Goal: Task Accomplishment & Management: Use online tool/utility

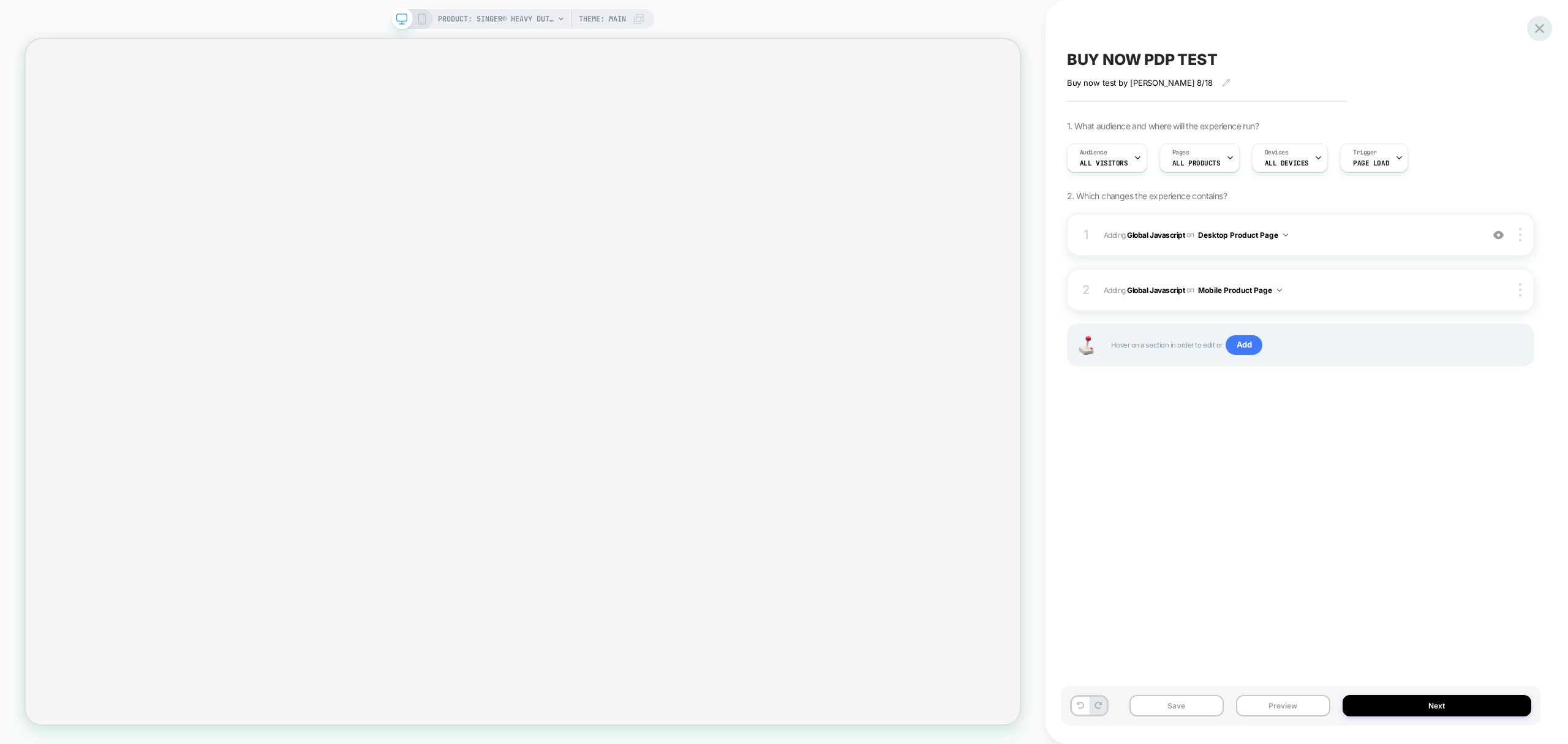
click at [1540, 29] on icon at bounding box center [1540, 28] width 9 height 9
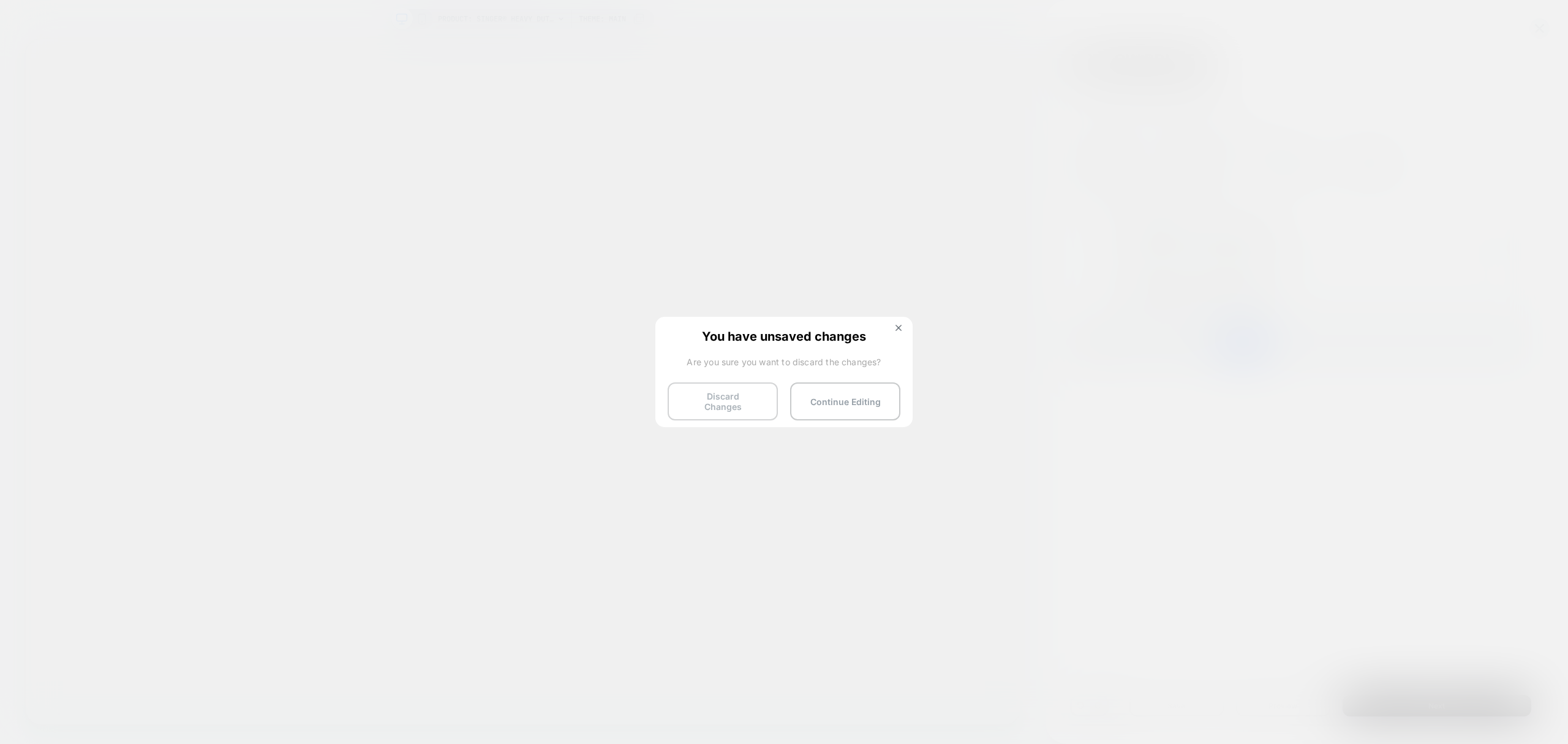
drag, startPoint x: 709, startPoint y: 397, endPoint x: 714, endPoint y: 403, distance: 7.8
click at [711, 398] on button "Discard Changes" at bounding box center [723, 401] width 110 height 38
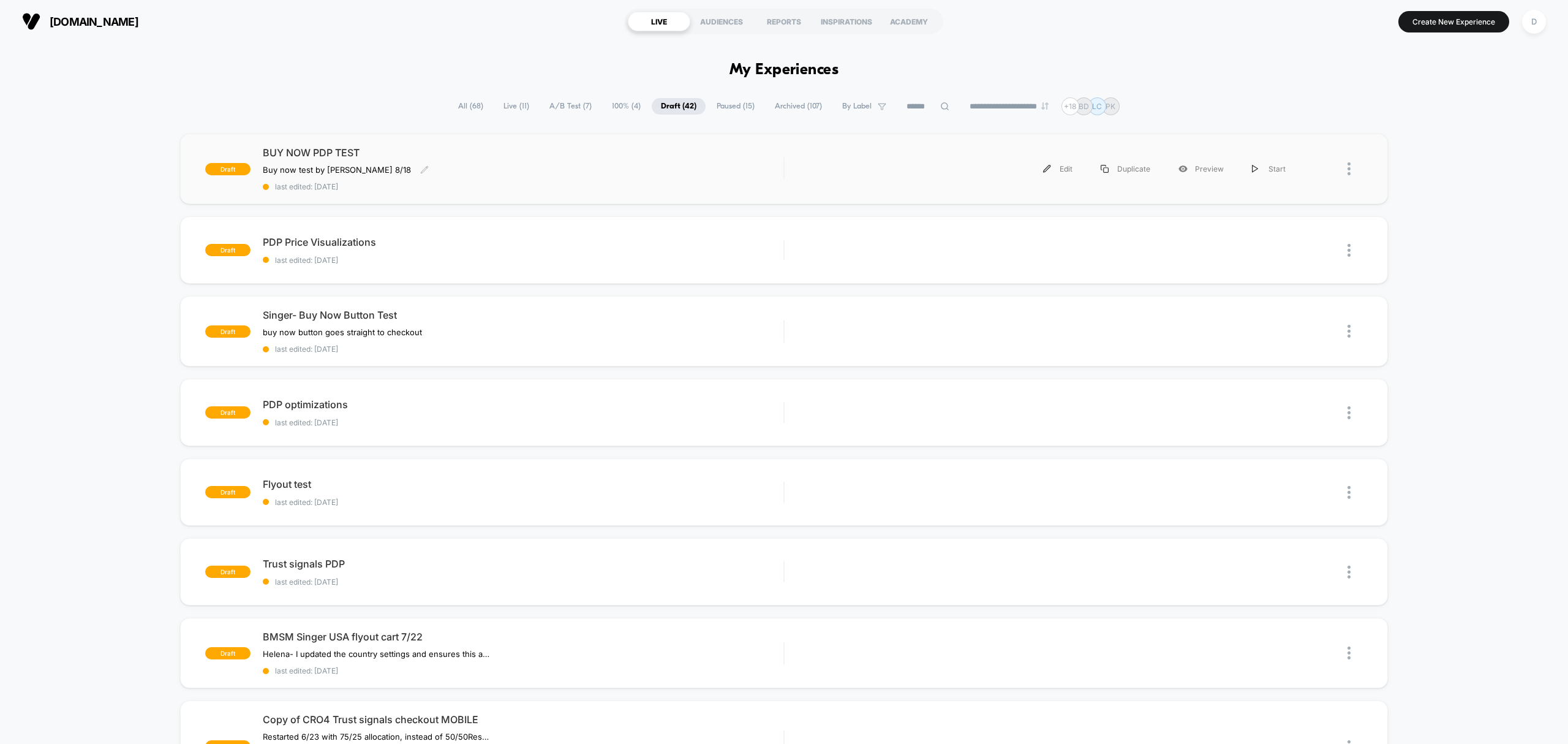
click at [420, 167] on div "Buy now test by Grant 8/18 Click to edit experience details Buy now test by Gra…" at bounding box center [445, 169] width 364 height 10
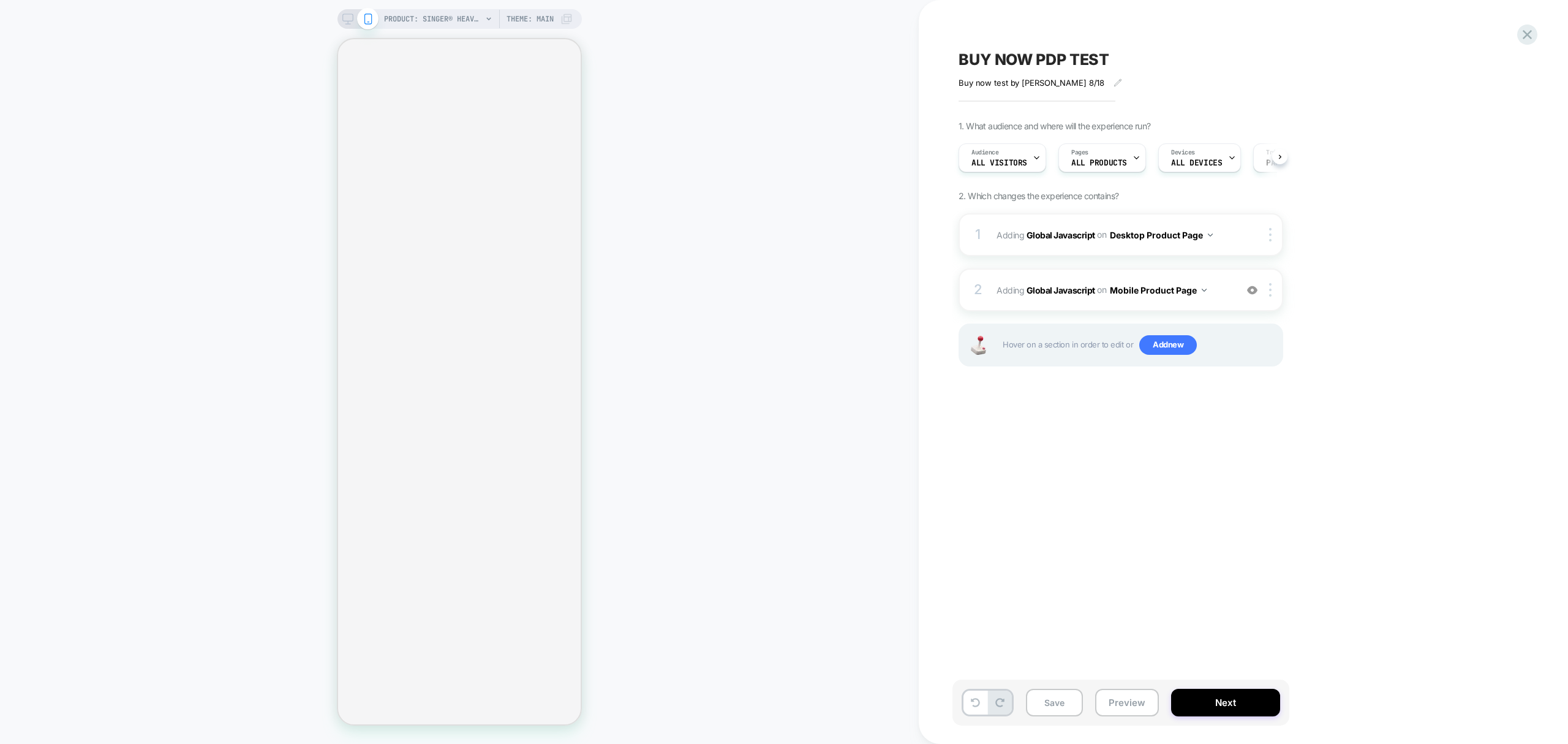
scroll to position [0, 1]
click at [1076, 290] on b "Global Javascript" at bounding box center [1061, 290] width 69 height 10
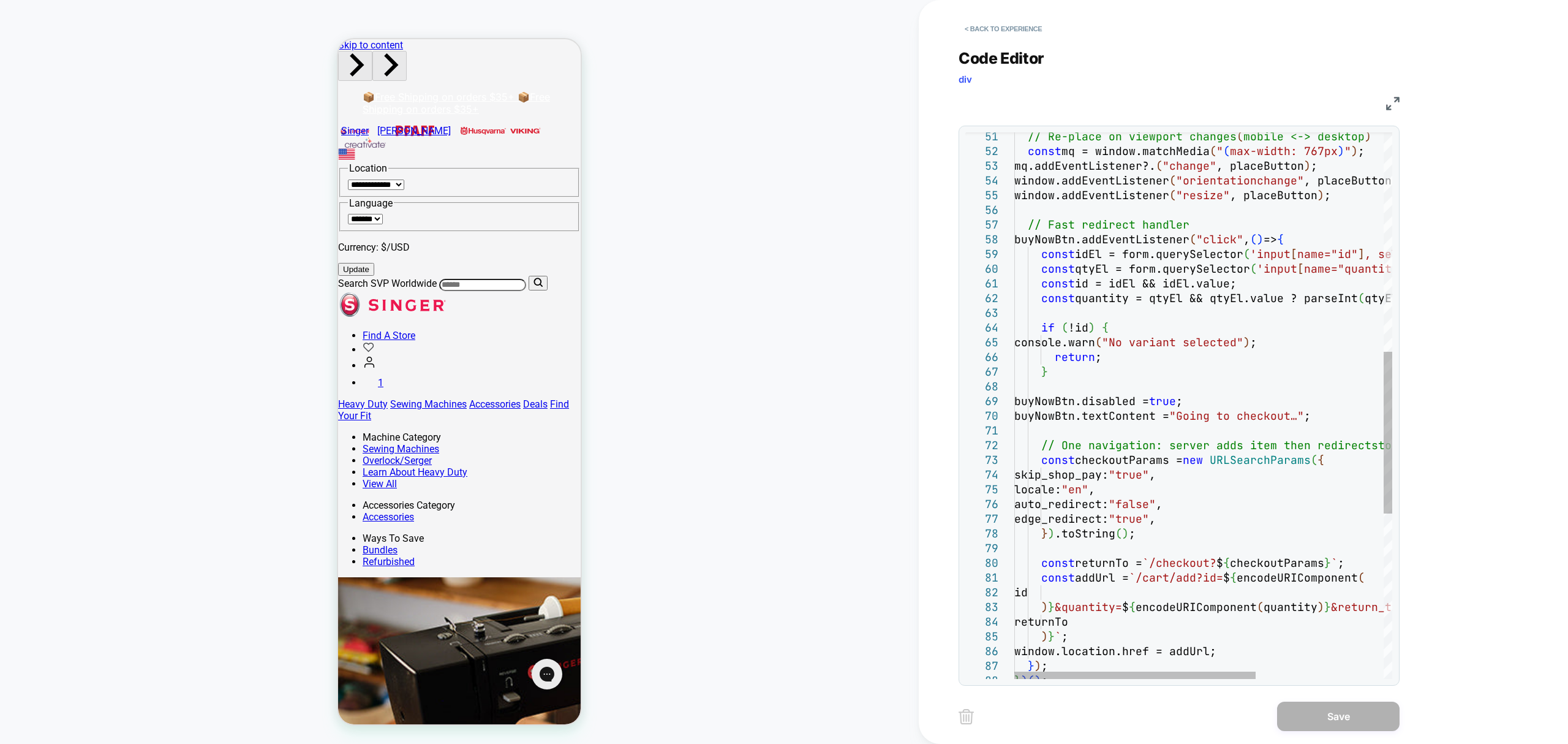
scroll to position [0, 0]
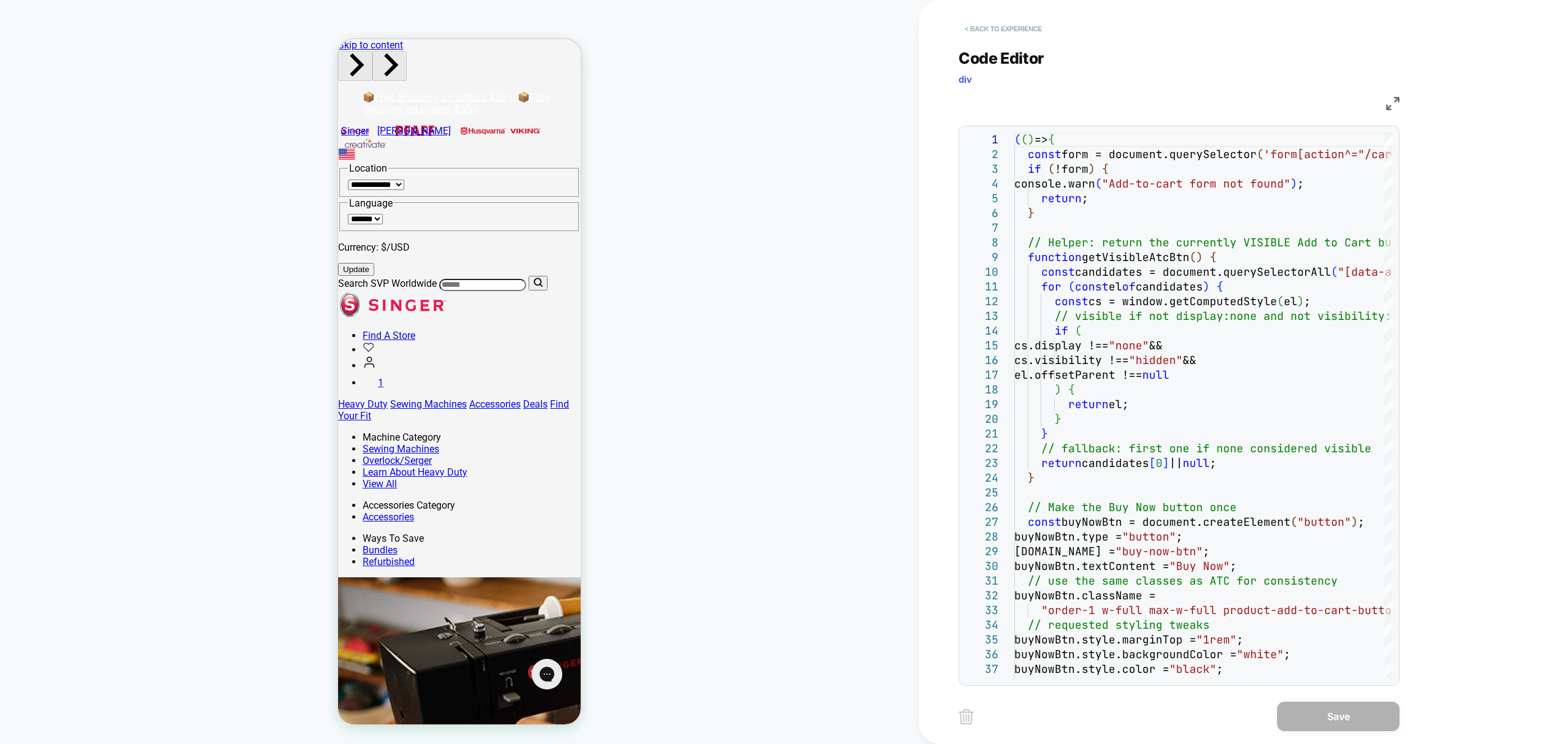
click at [1022, 28] on button "< Back to experience" at bounding box center [1003, 29] width 89 height 20
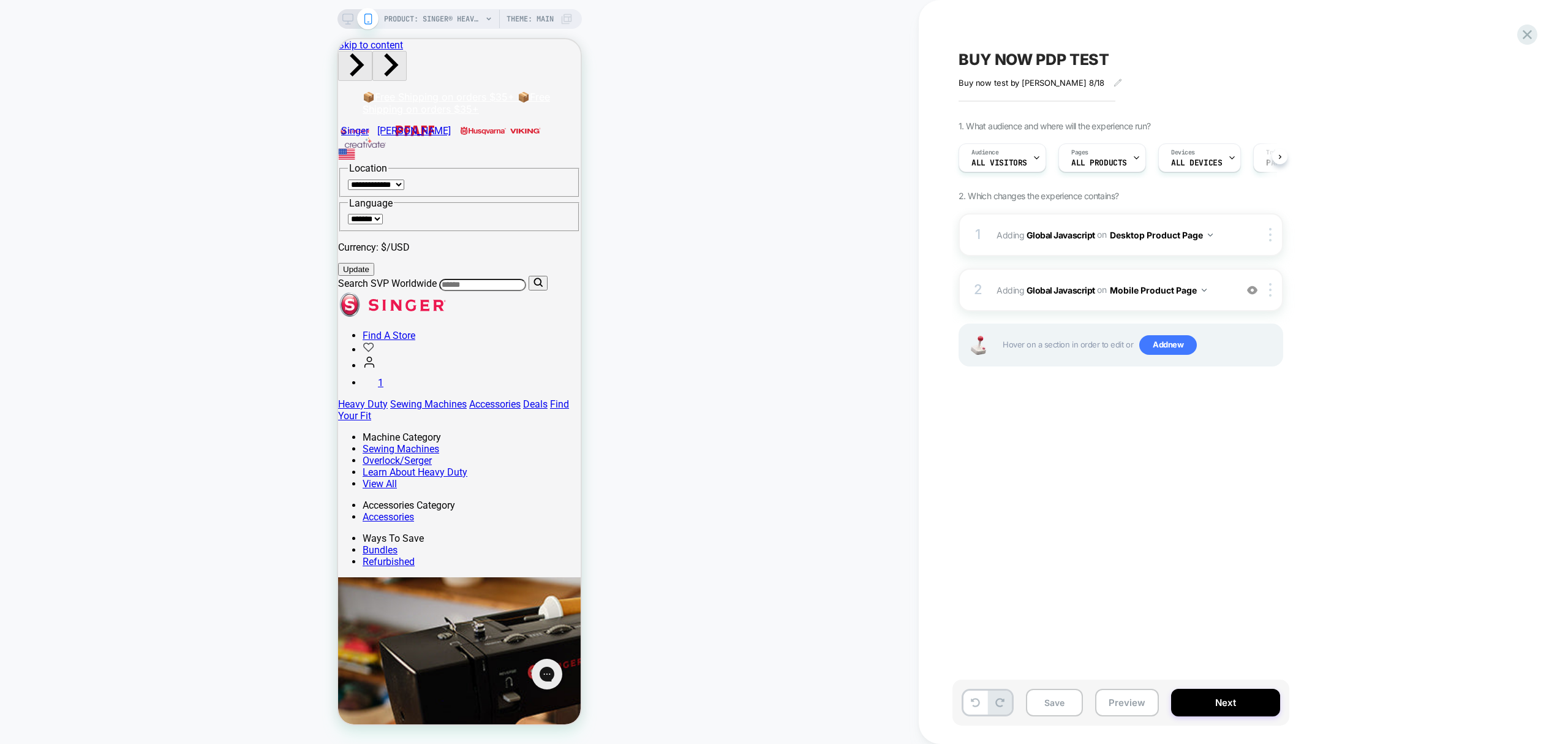
scroll to position [0, 1]
click at [1530, 40] on icon at bounding box center [1528, 34] width 17 height 17
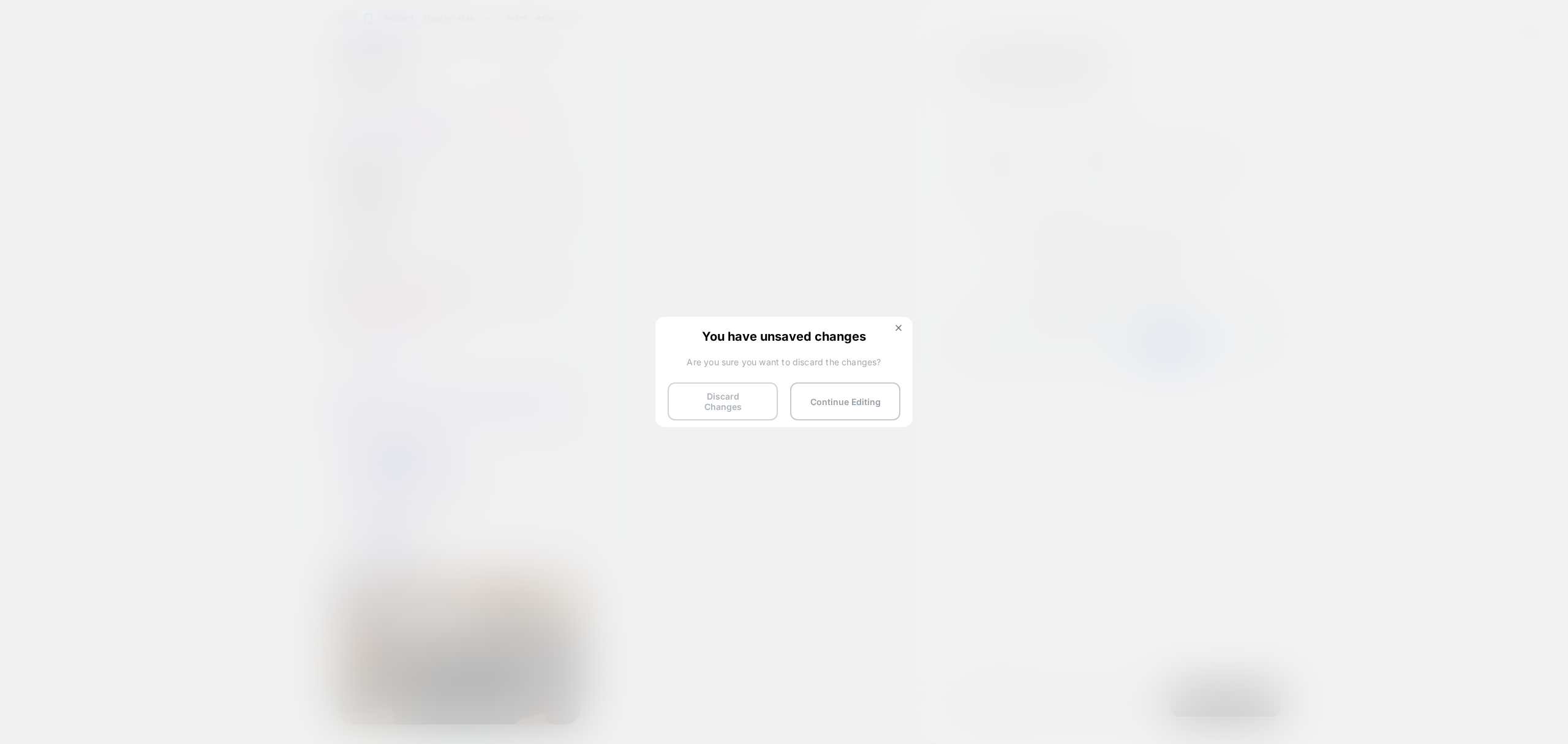
click at [764, 383] on button "Discard Changes" at bounding box center [723, 401] width 110 height 38
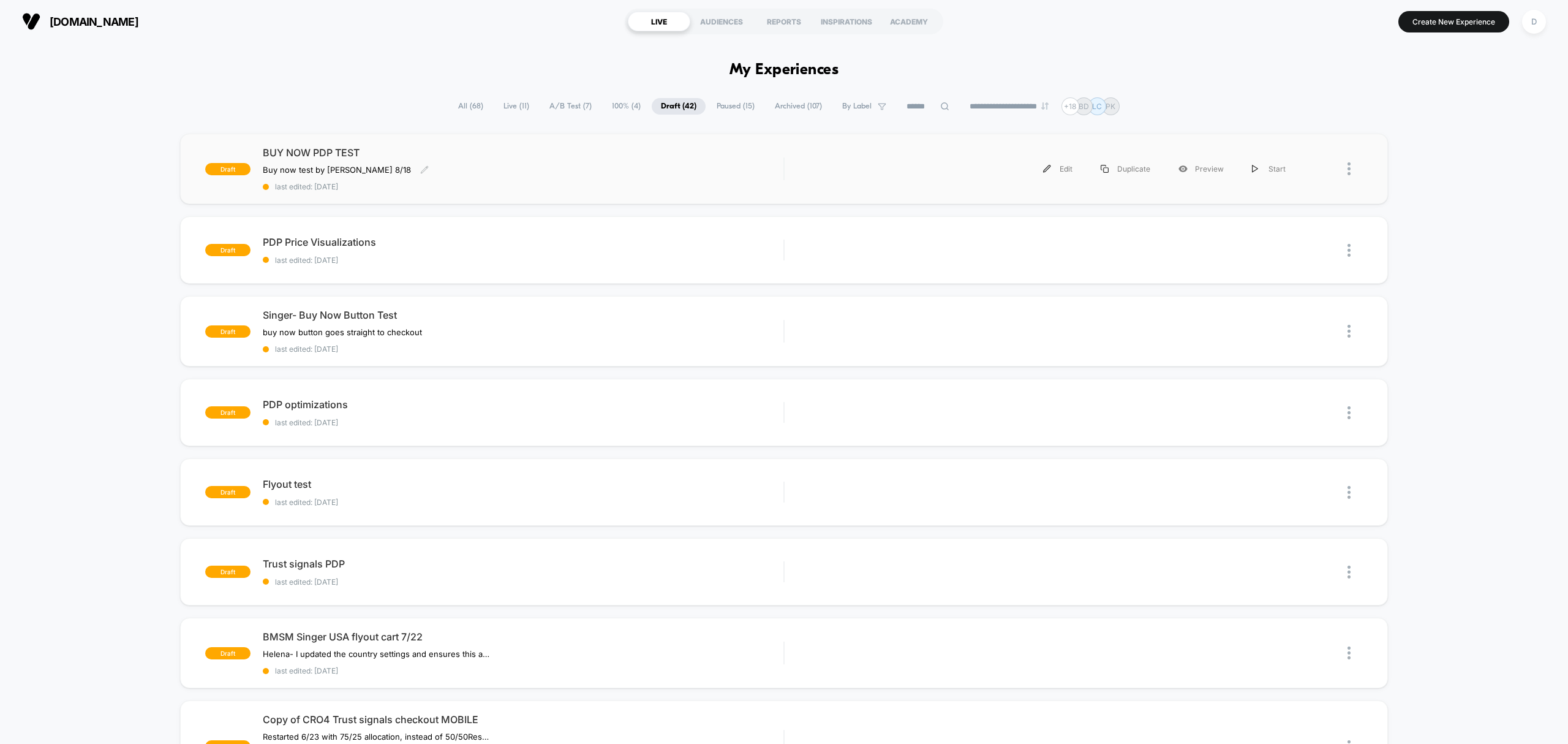
click at [567, 172] on div "Buy now test by Grant 8/18 Click to edit experience details Buy now test by Gra…" at bounding box center [445, 169] width 364 height 10
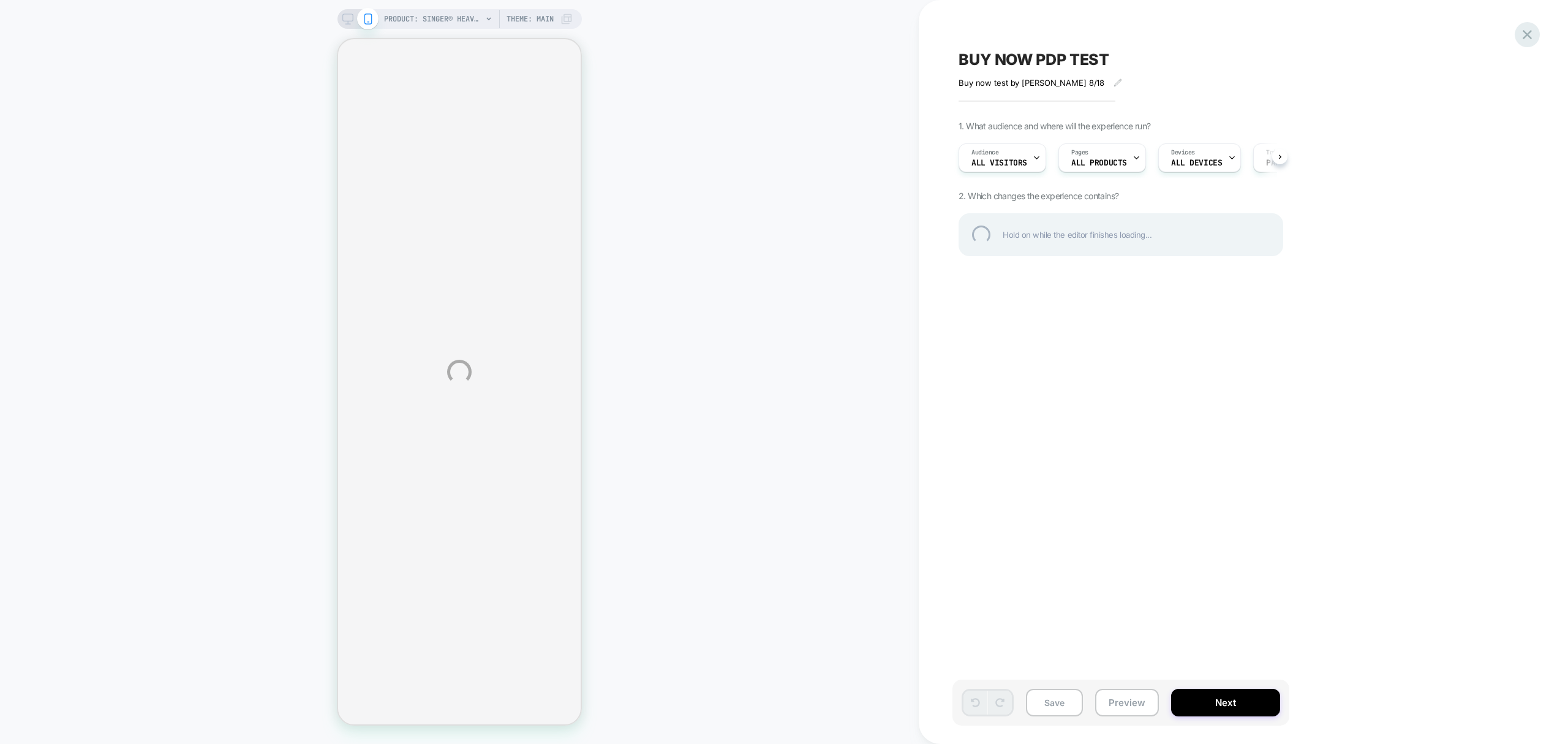
click at [1527, 37] on div at bounding box center [1527, 34] width 25 height 25
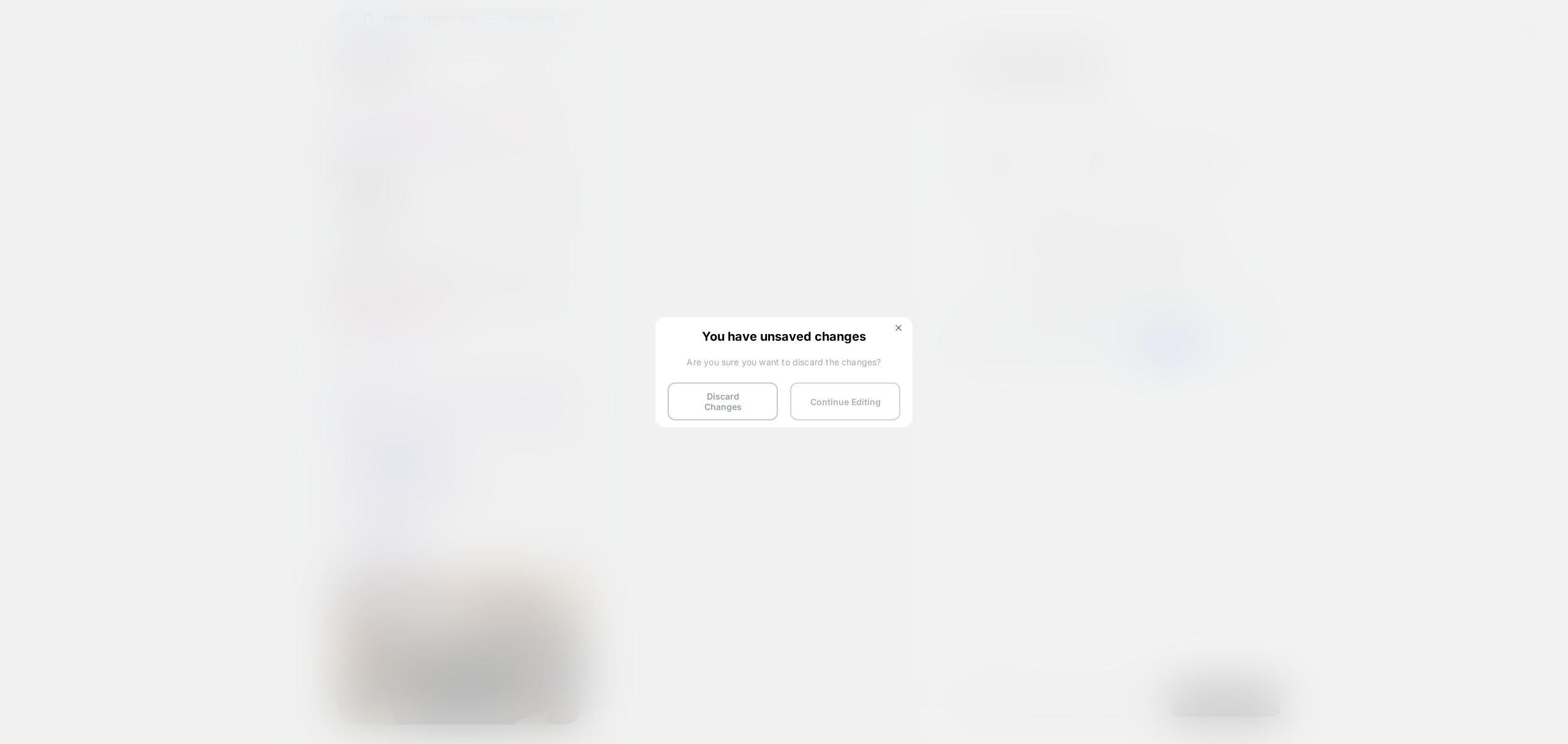
click at [841, 402] on button "Continue Editing" at bounding box center [845, 401] width 110 height 38
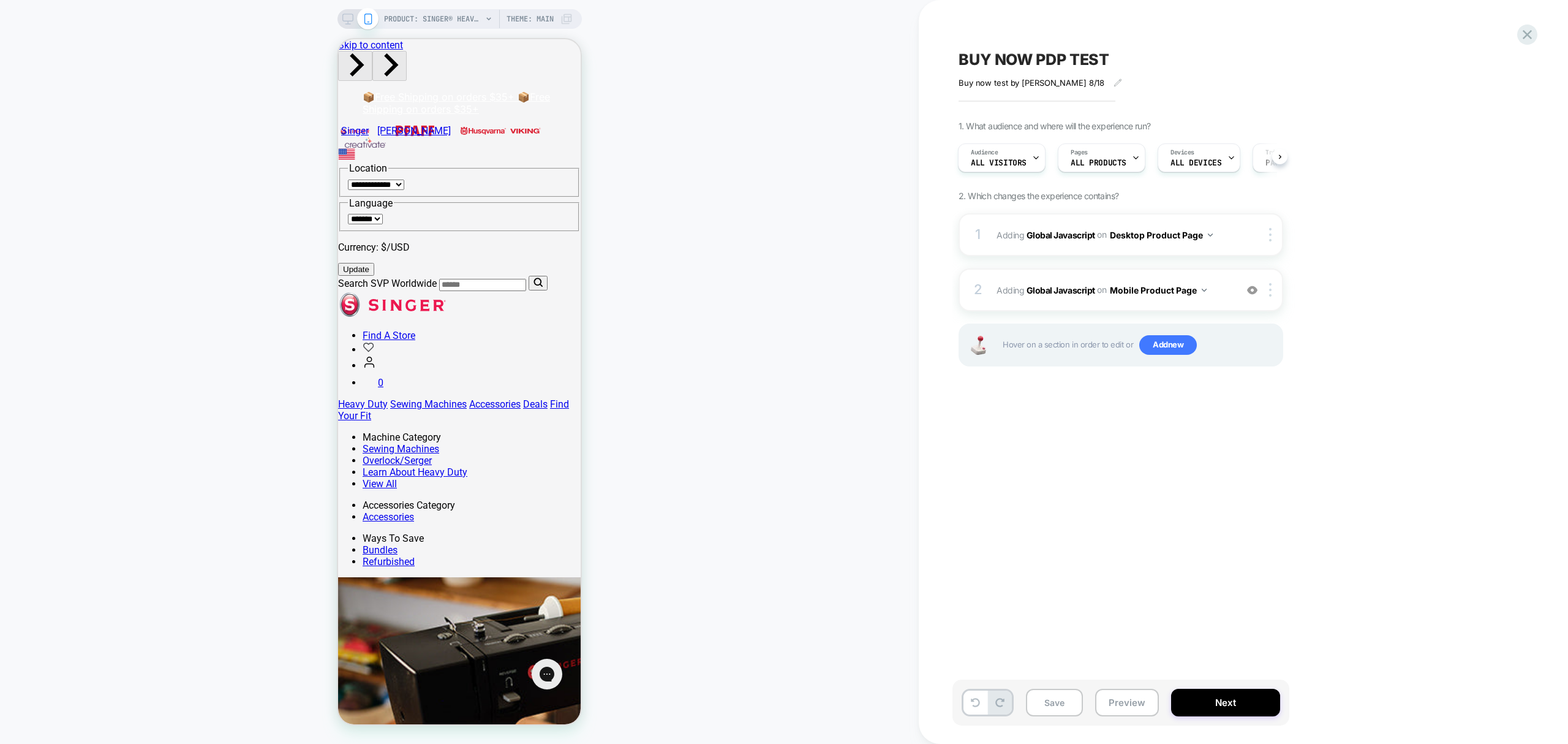
click at [1109, 53] on span "BUY NOW PDP TEST" at bounding box center [1034, 59] width 151 height 19
type textarea "**********"
click at [1219, 60] on icon at bounding box center [1227, 60] width 15 height 15
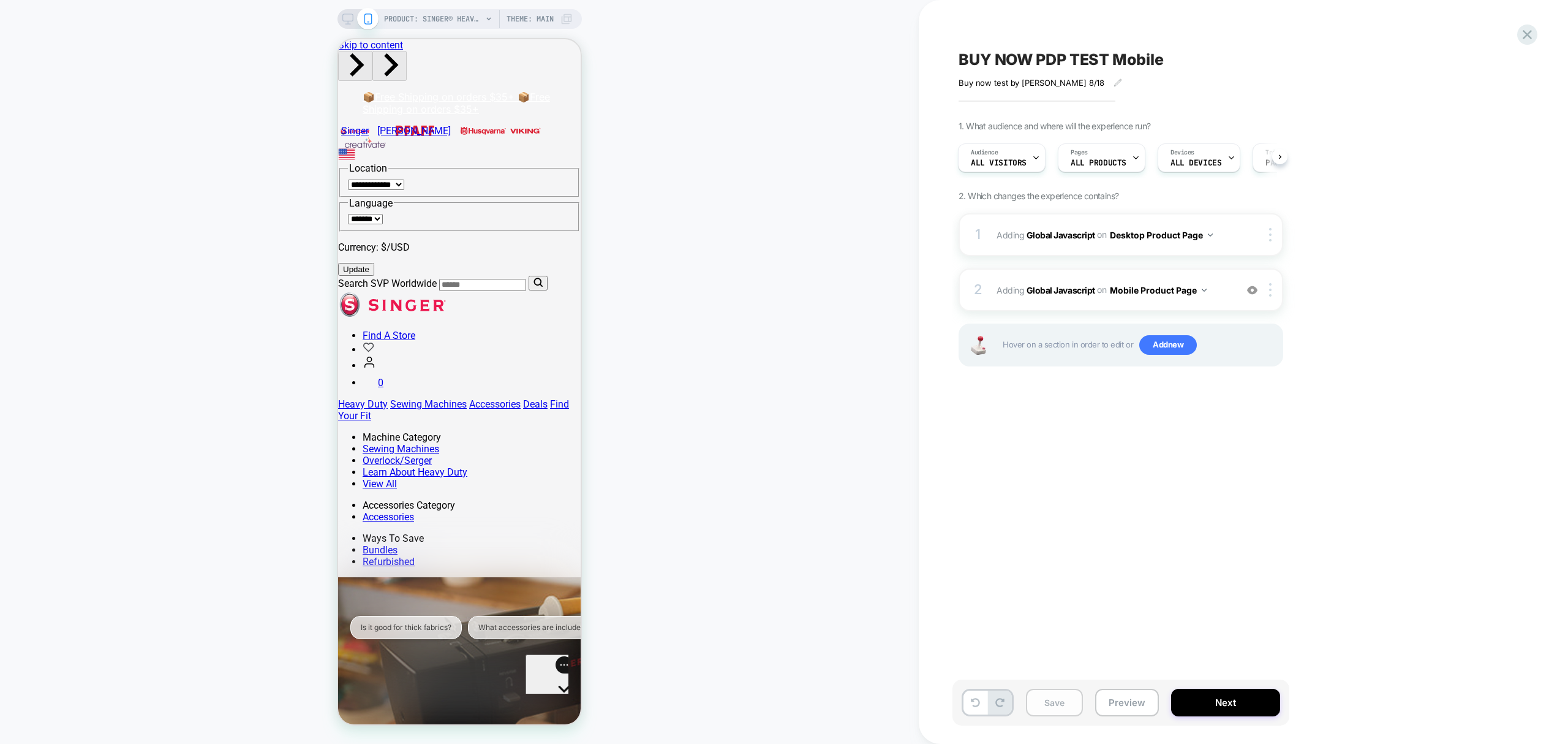
drag, startPoint x: 1064, startPoint y: 697, endPoint x: 1077, endPoint y: 700, distance: 13.3
click at [1067, 697] on button "Save" at bounding box center [1054, 702] width 57 height 27
click at [1525, 28] on icon at bounding box center [1528, 34] width 17 height 17
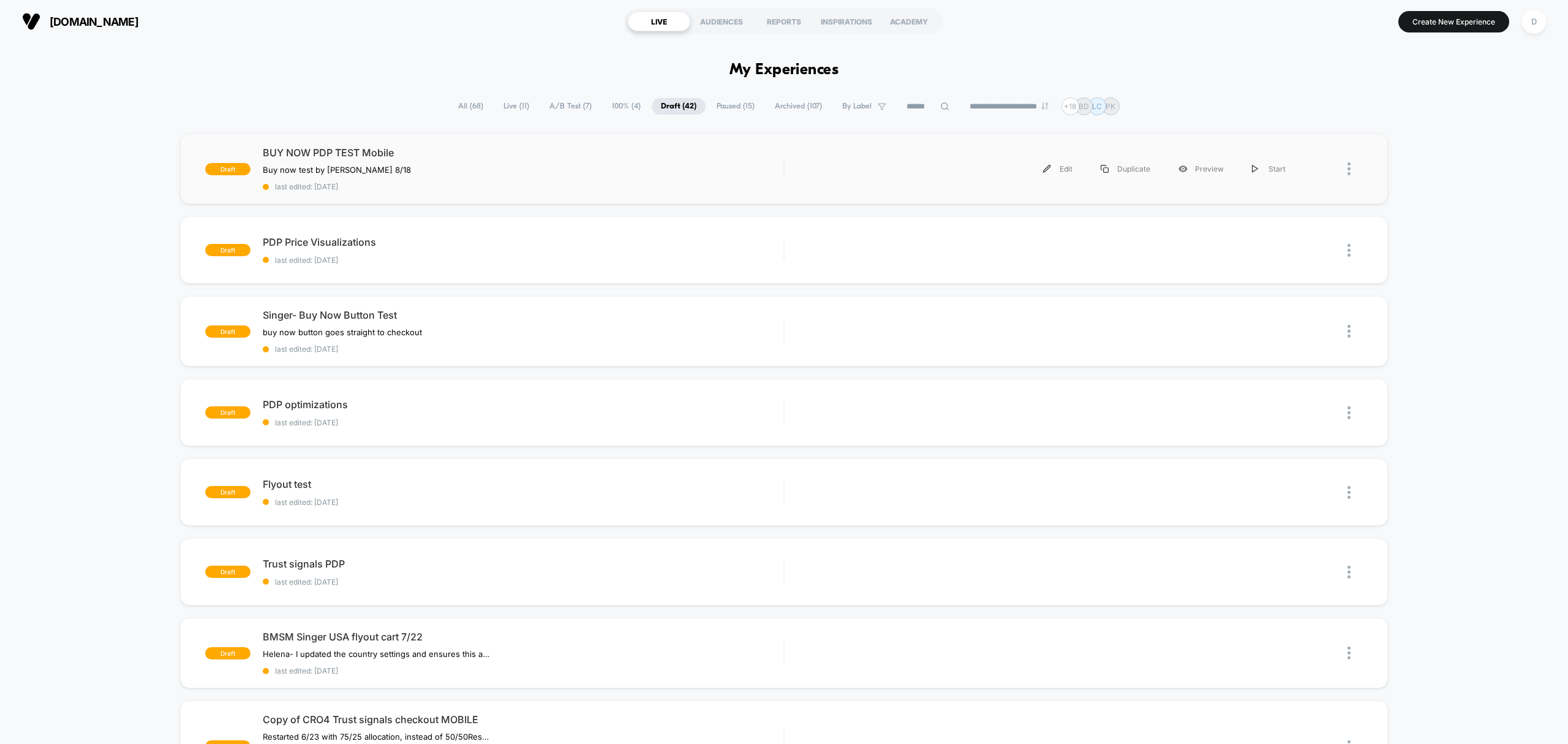
click at [1343, 170] on div at bounding box center [1331, 168] width 63 height 27
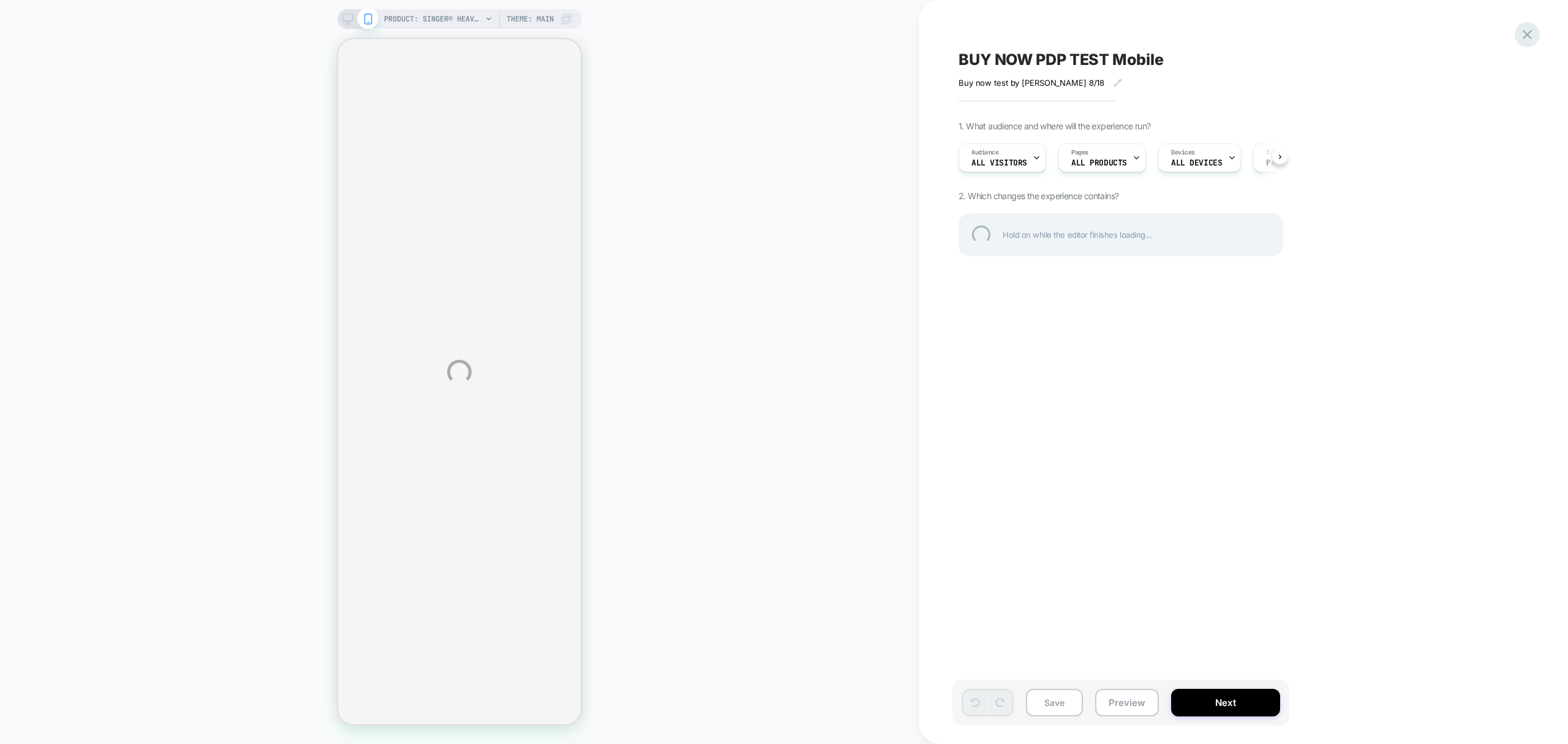
click at [1533, 38] on div at bounding box center [1527, 34] width 25 height 25
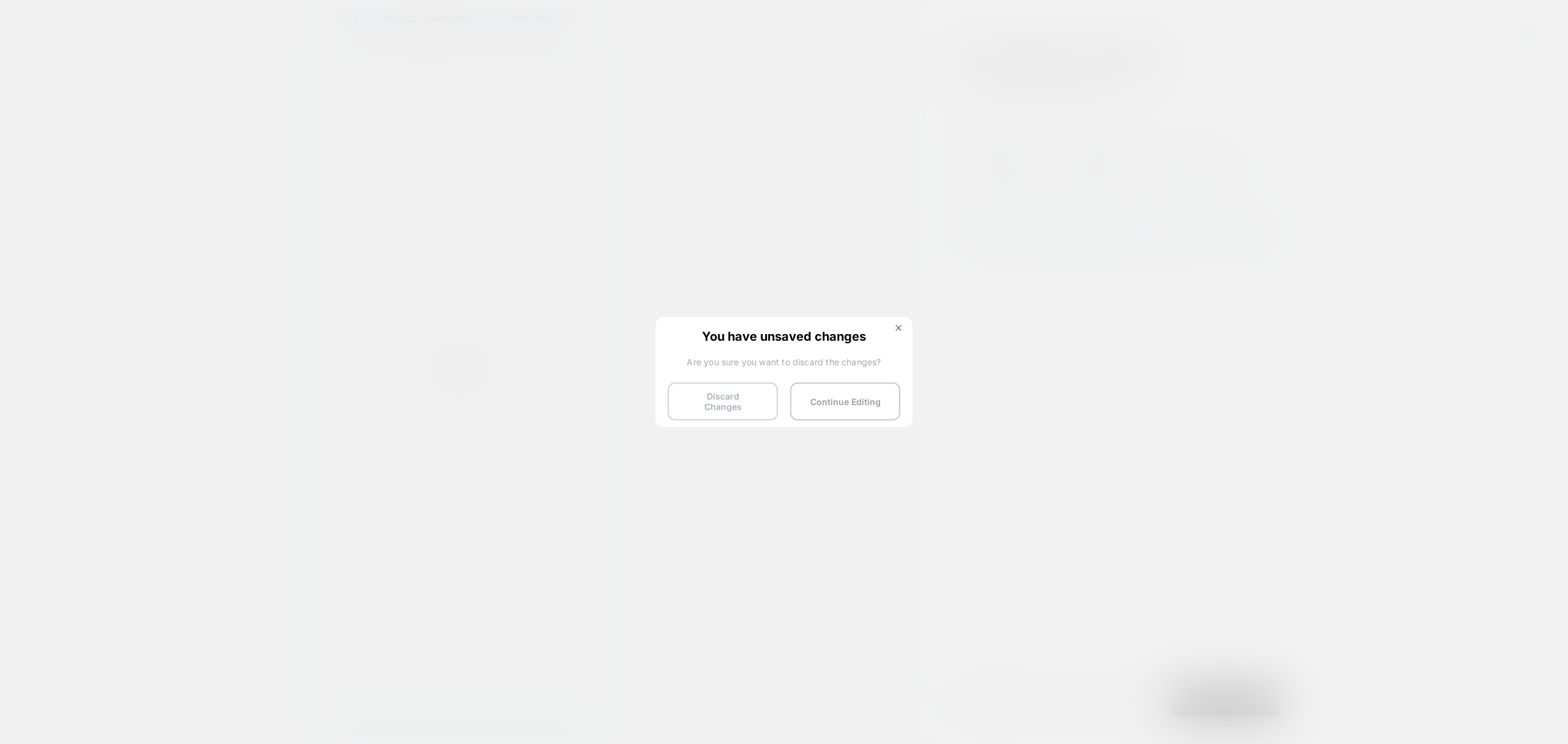
click at [758, 403] on button "Discard Changes" at bounding box center [723, 401] width 110 height 38
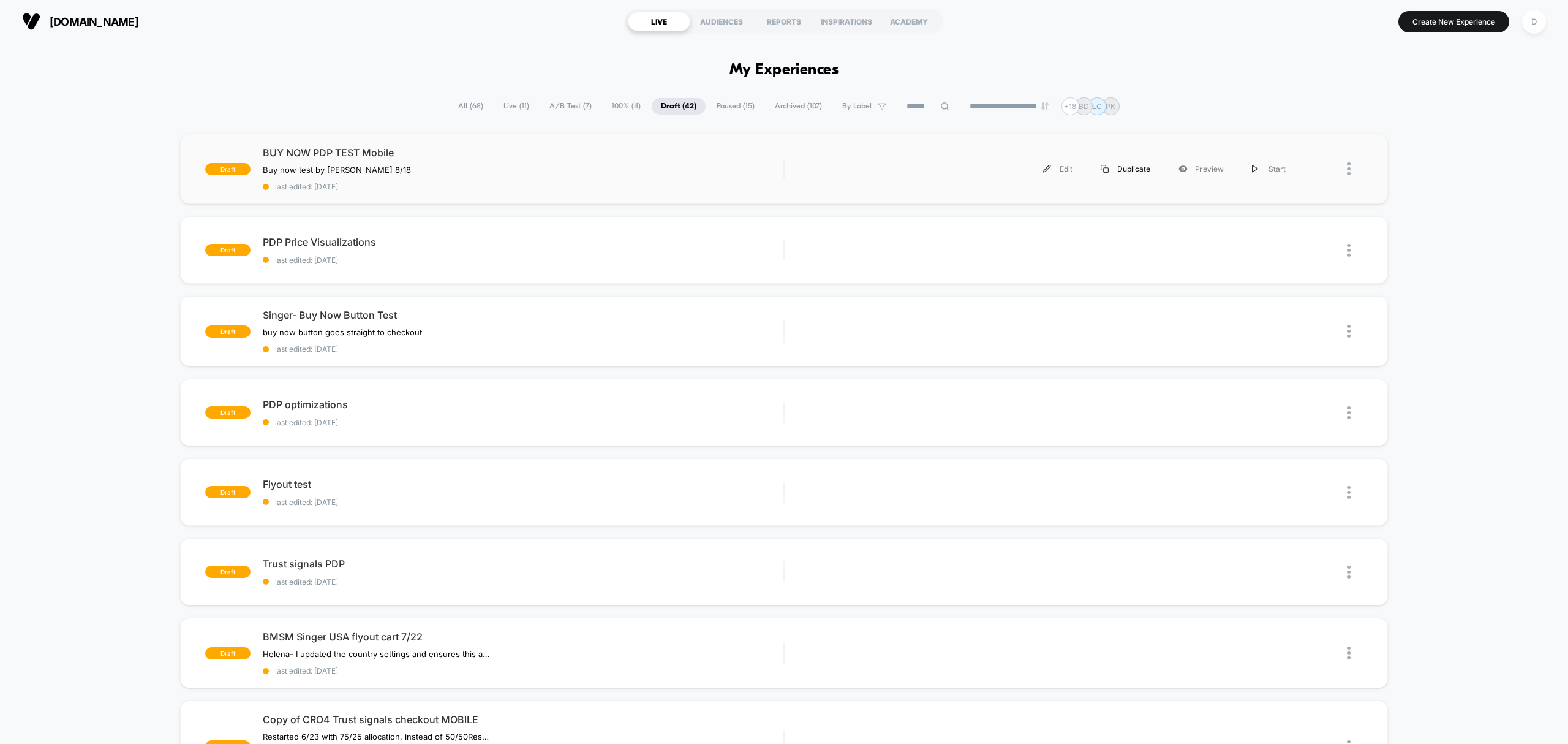
click at [1135, 173] on div "Duplicate" at bounding box center [1126, 168] width 78 height 27
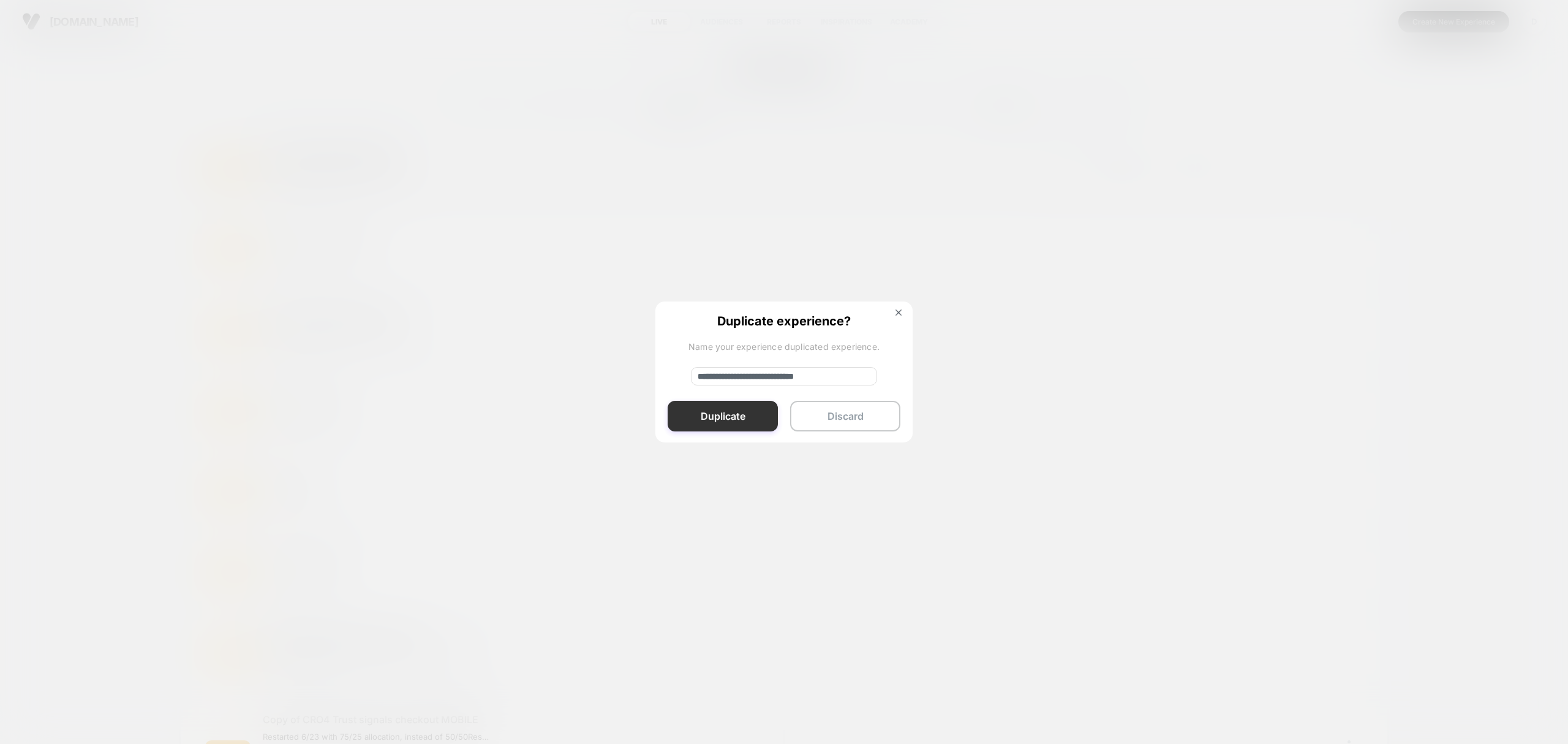
click at [746, 422] on button "Duplicate" at bounding box center [723, 416] width 110 height 31
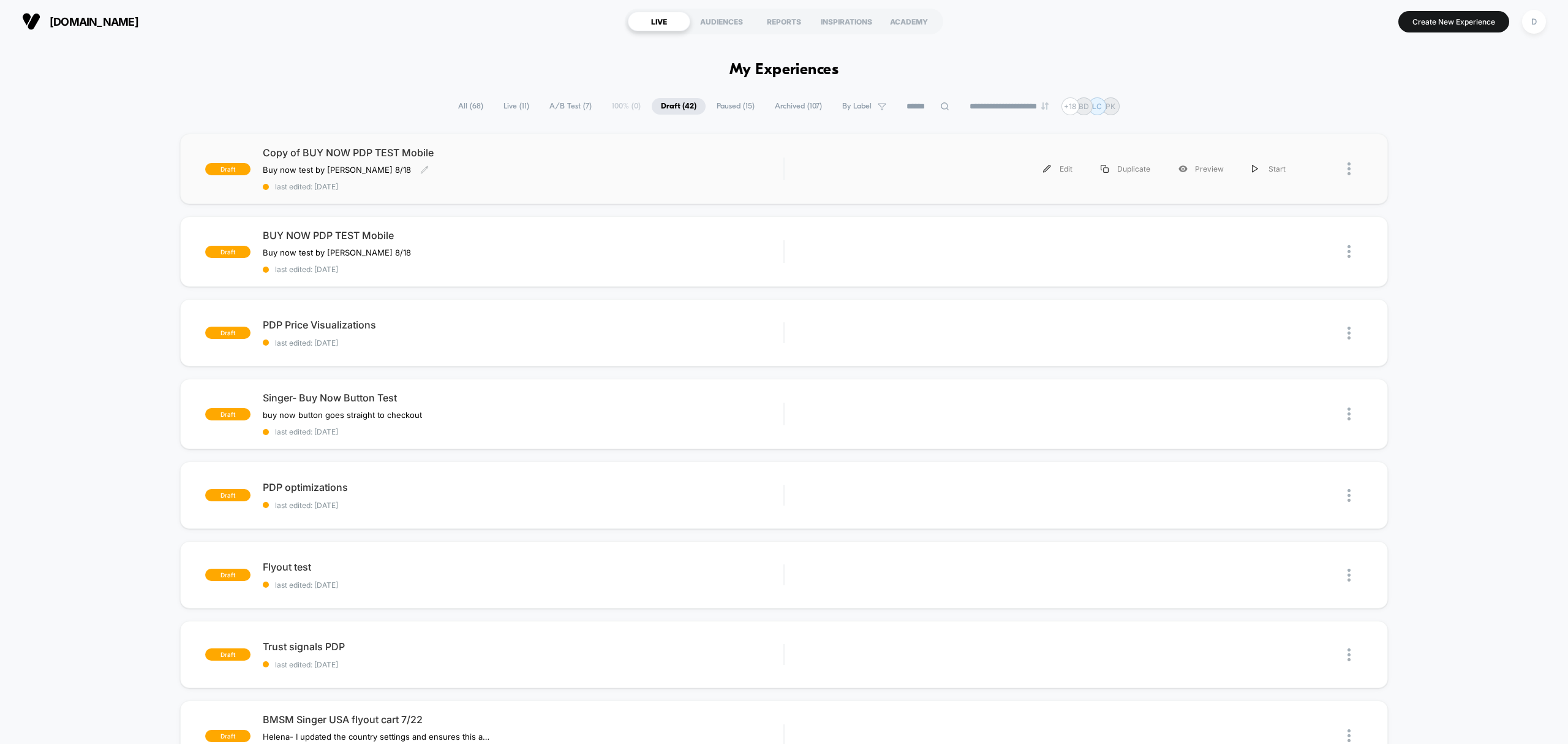
click at [491, 175] on div "Copy of BUY NOW PDP TEST Mobile Buy now test by Grant 8/18 Click to edit experi…" at bounding box center [523, 169] width 521 height 45
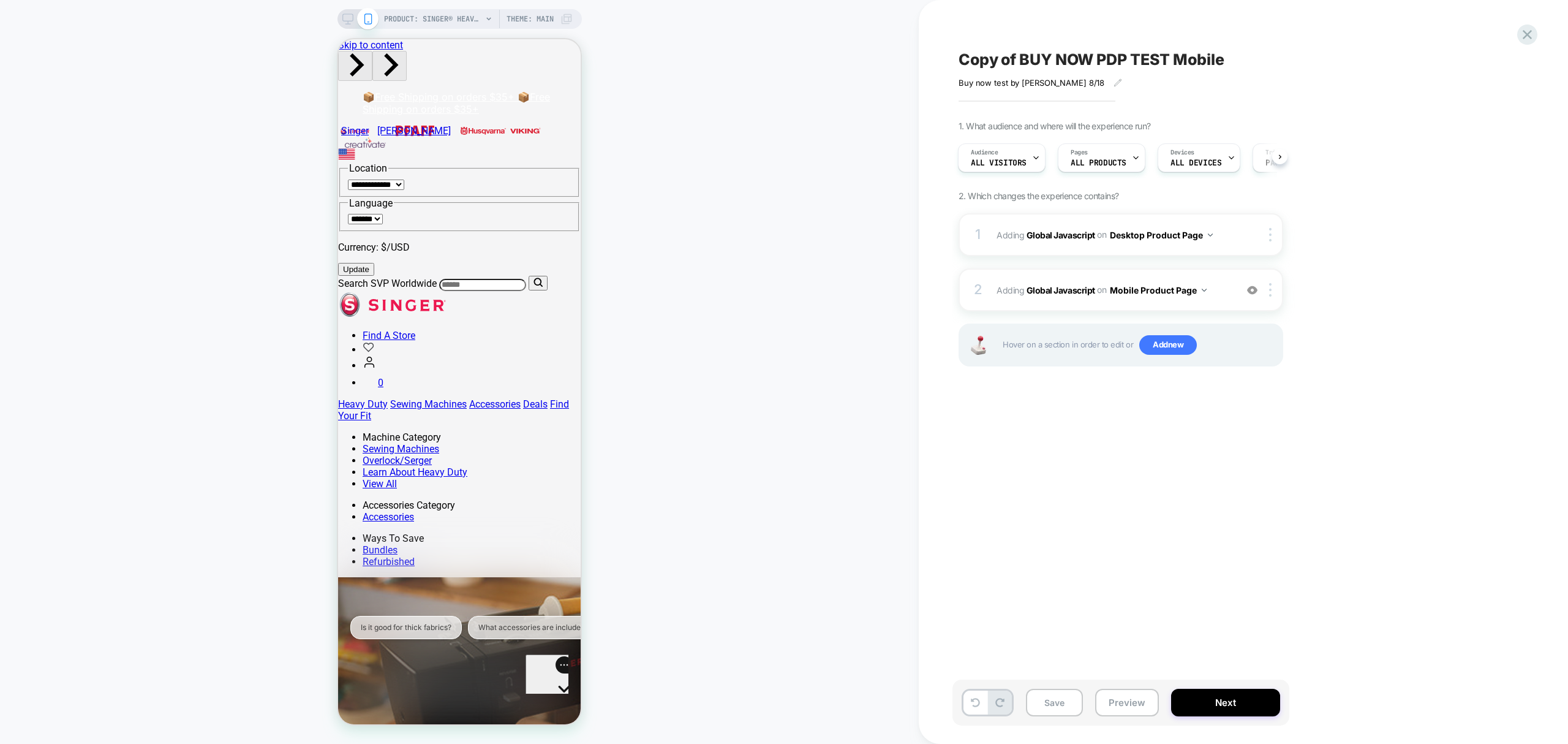
drag, startPoint x: 1214, startPoint y: 60, endPoint x: 1216, endPoint y: 66, distance: 6.3
click at [1216, 66] on span "Copy of BUY NOW PDP TEST Mobile" at bounding box center [1091, 59] width 266 height 19
type textarea "**********"
click at [1340, 57] on icon at bounding box center [1343, 60] width 15 height 15
click at [1255, 290] on img at bounding box center [1252, 290] width 10 height 10
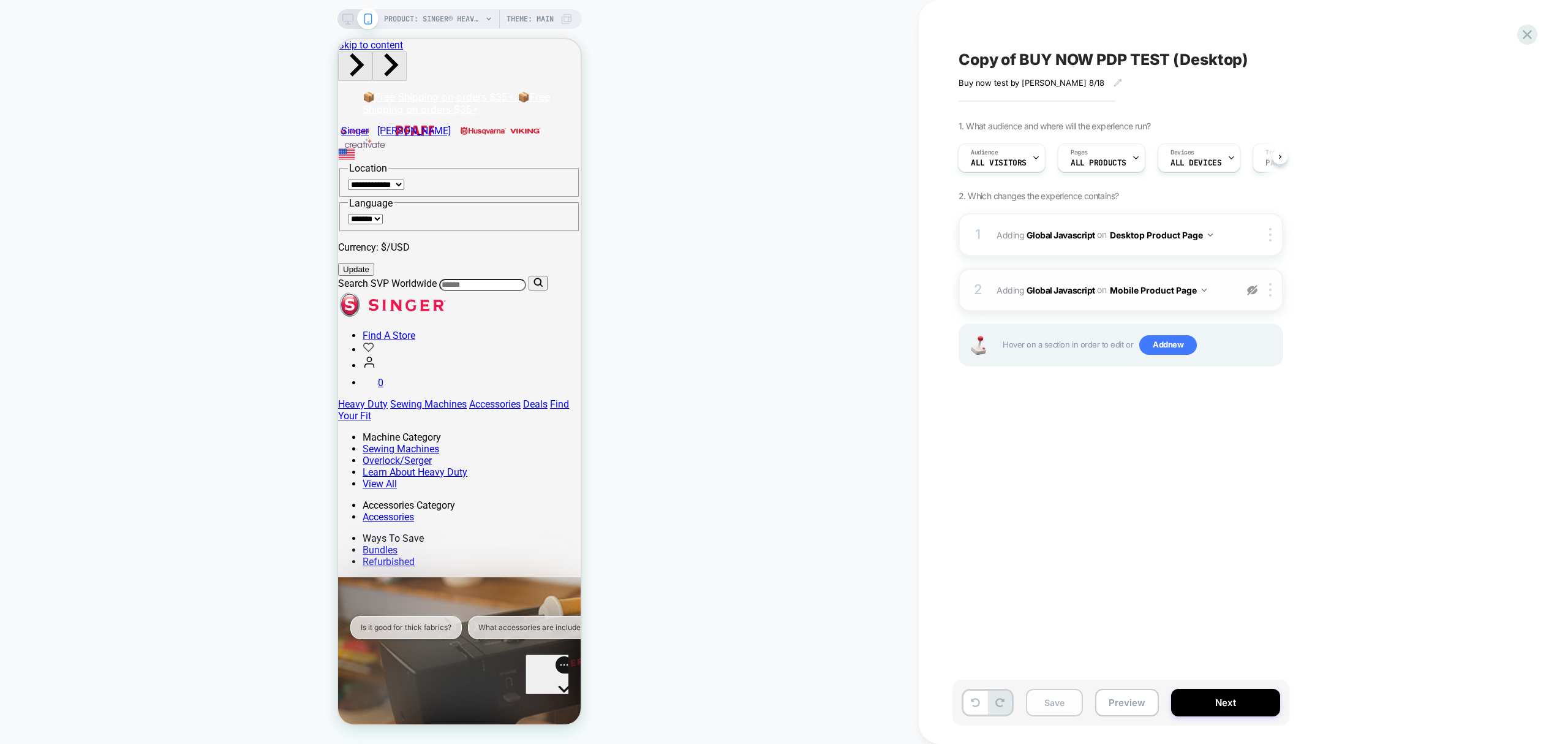
click at [1058, 706] on button "Save" at bounding box center [1054, 702] width 57 height 27
drag, startPoint x: 346, startPoint y: 13, endPoint x: 356, endPoint y: 34, distance: 23.3
click at [344, 14] on rect at bounding box center [348, 17] width 10 height 7
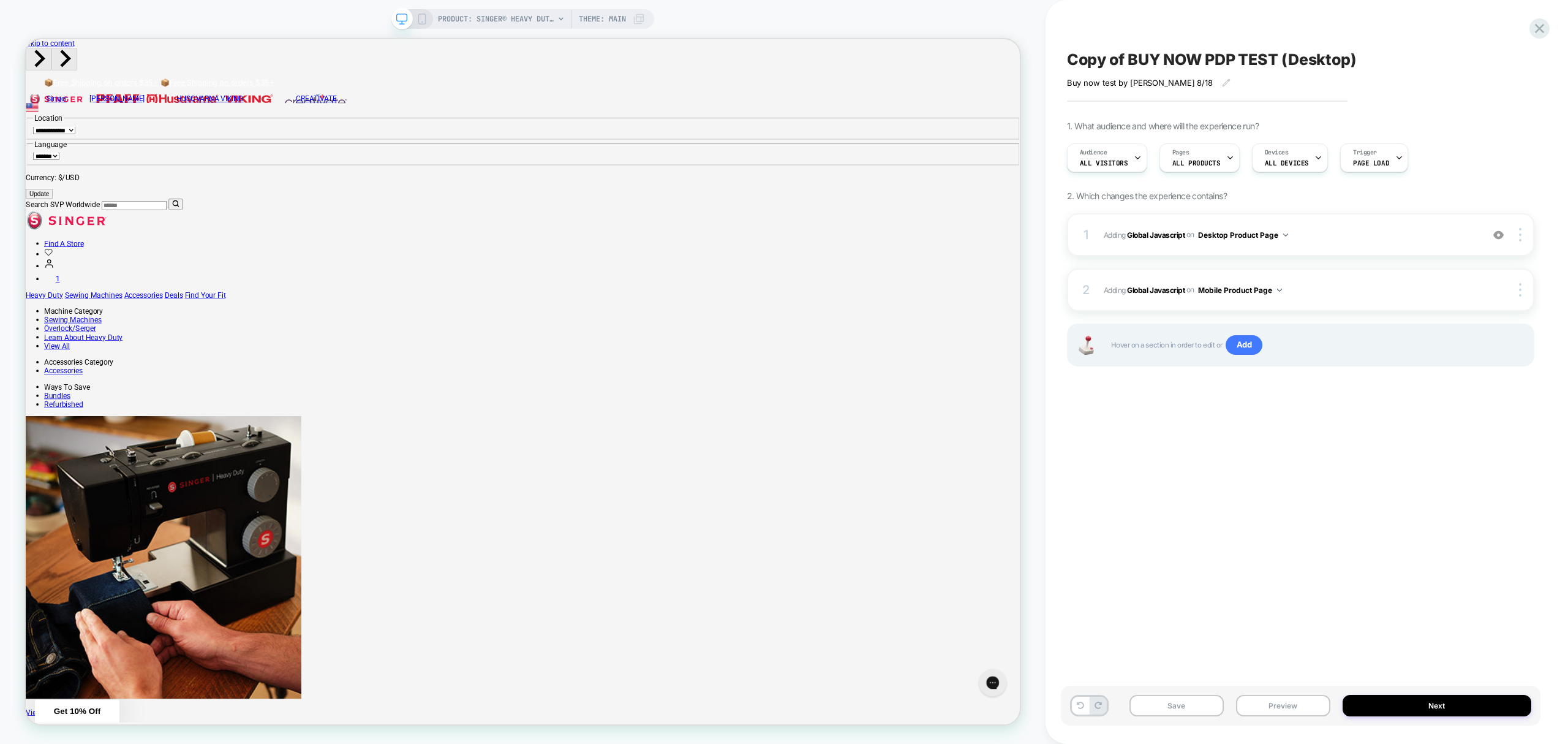
drag, startPoint x: 420, startPoint y: 20, endPoint x: 132, endPoint y: 80, distance: 294.2
click at [420, 20] on icon at bounding box center [422, 19] width 11 height 11
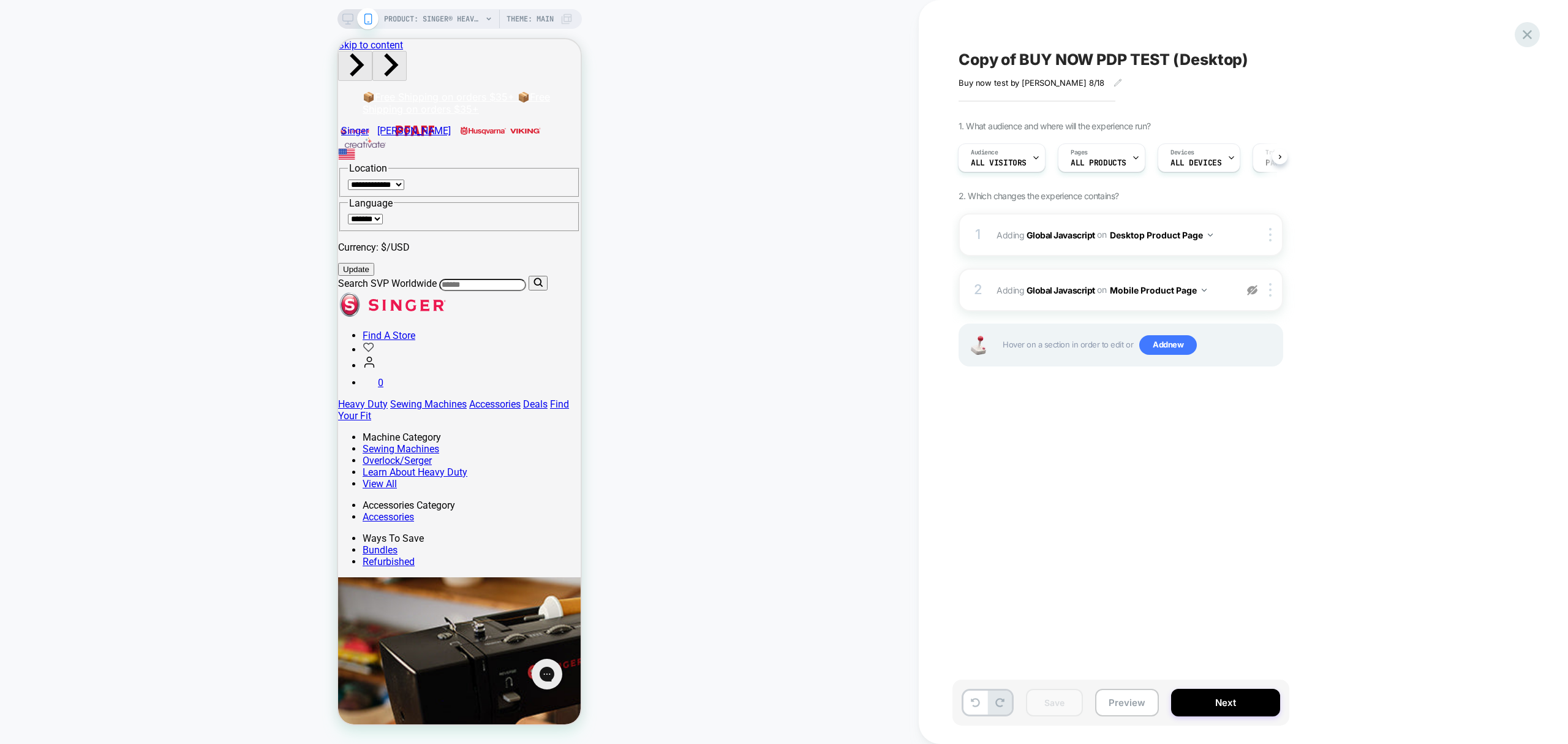
click at [1530, 33] on icon at bounding box center [1528, 34] width 17 height 17
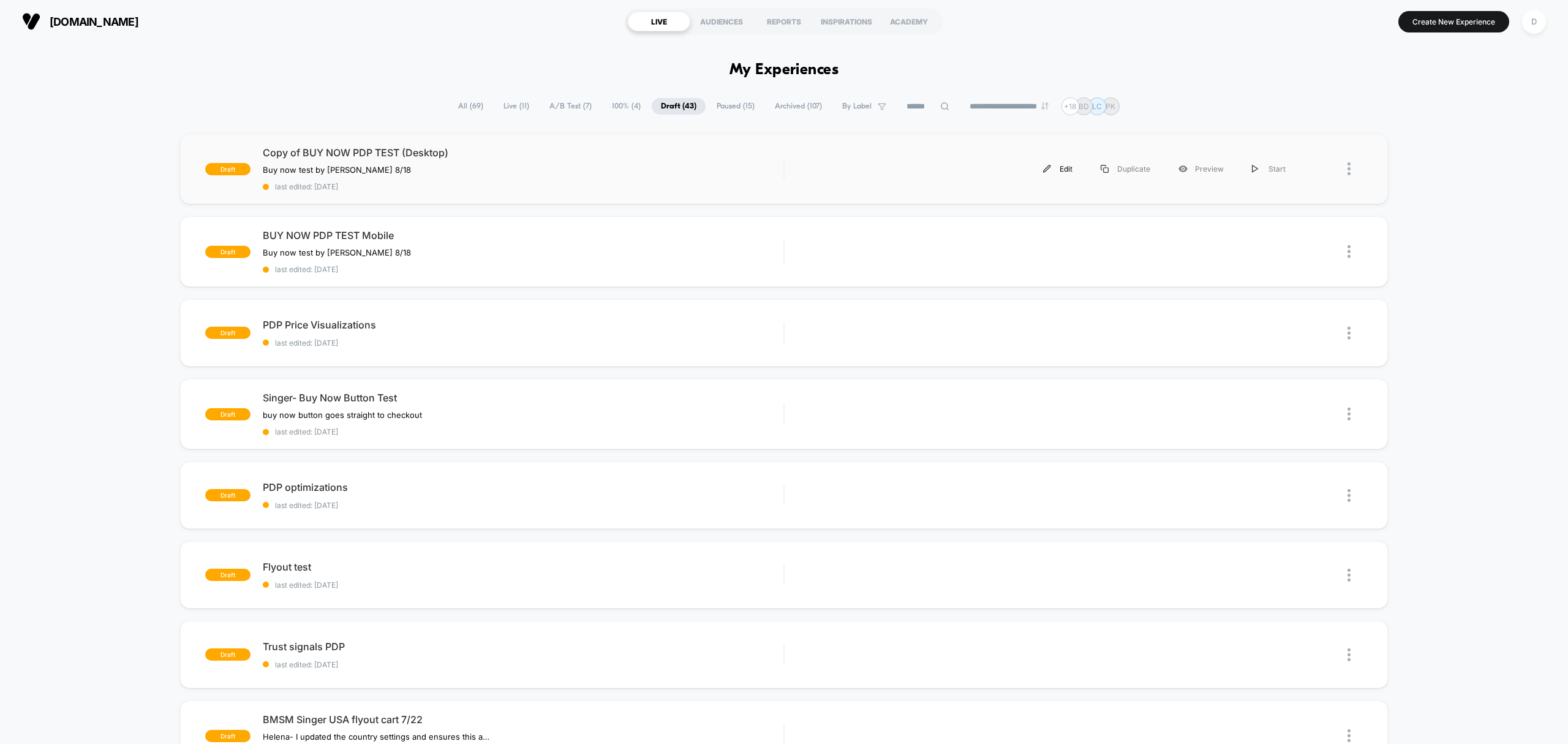
click at [1060, 169] on div "Edit" at bounding box center [1058, 168] width 57 height 27
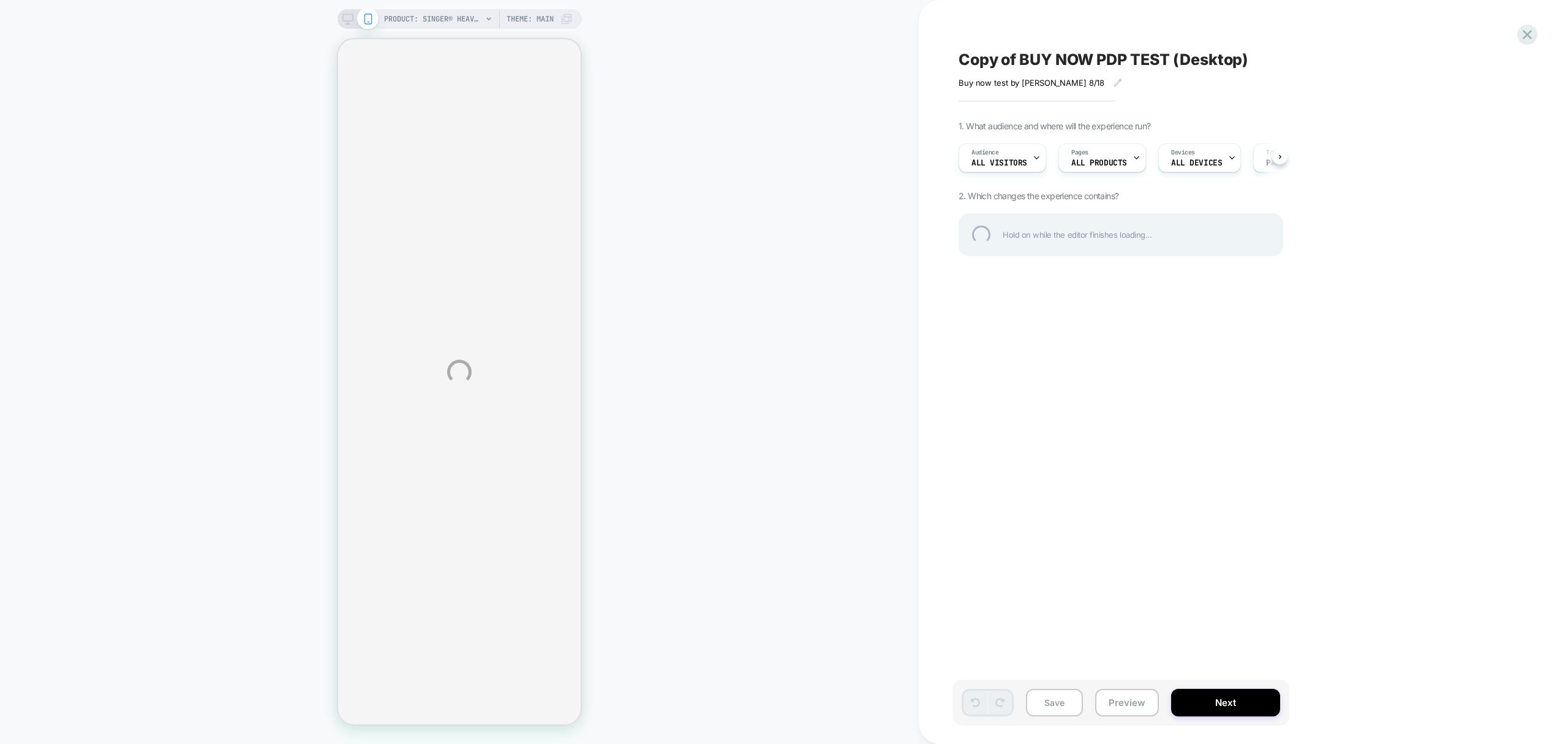
click at [1005, 62] on div "Copy of BUY NOW PDP TEST (Desktop)" at bounding box center [1182, 59] width 447 height 19
click at [1017, 62] on textarea "**********" at bounding box center [1144, 60] width 371 height 19
drag, startPoint x: 1021, startPoint y: 53, endPoint x: 962, endPoint y: 57, distance: 59.1
click at [961, 57] on textarea "**********" at bounding box center [1144, 60] width 371 height 19
type textarea "**********"
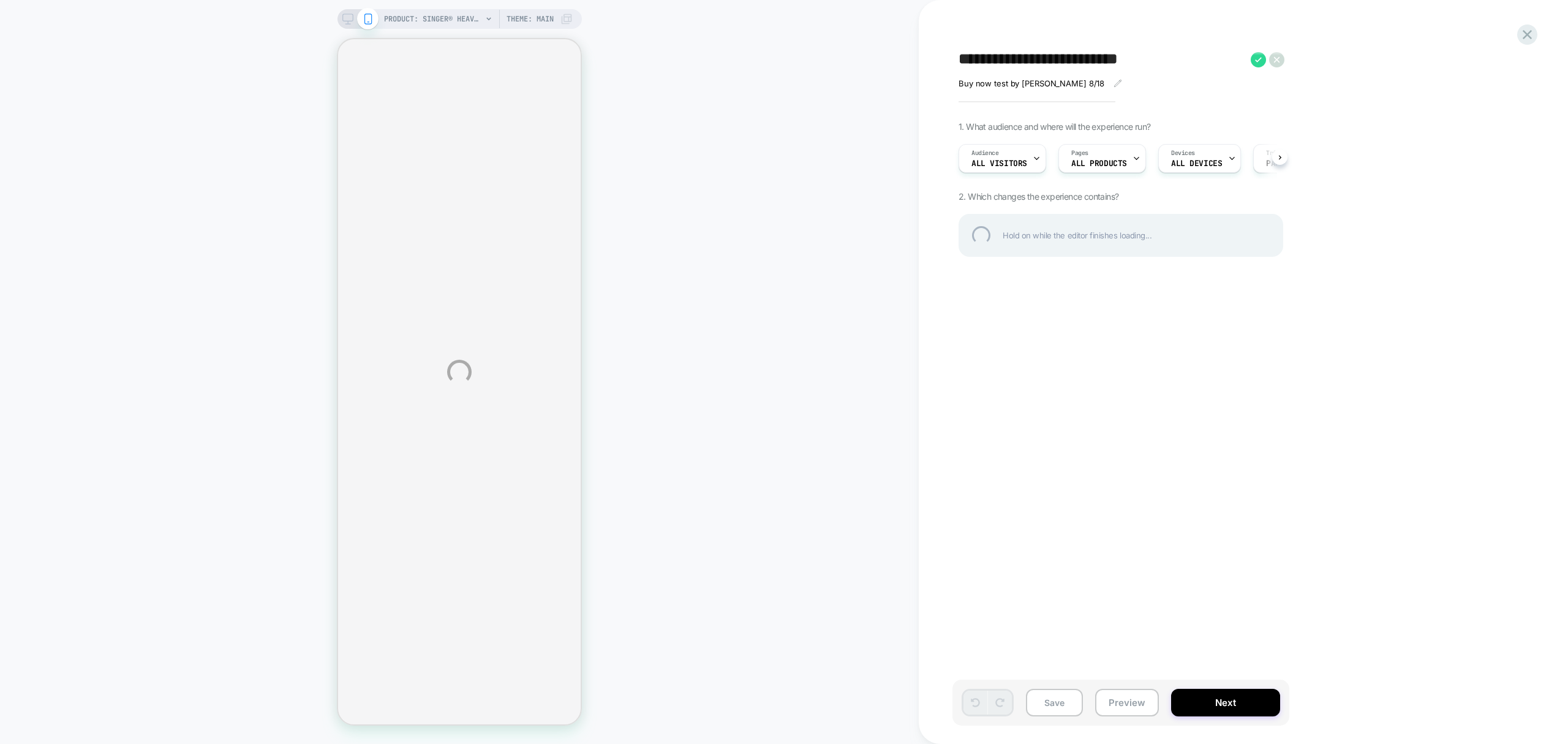
click at [1054, 703] on div "**********" at bounding box center [784, 372] width 1568 height 744
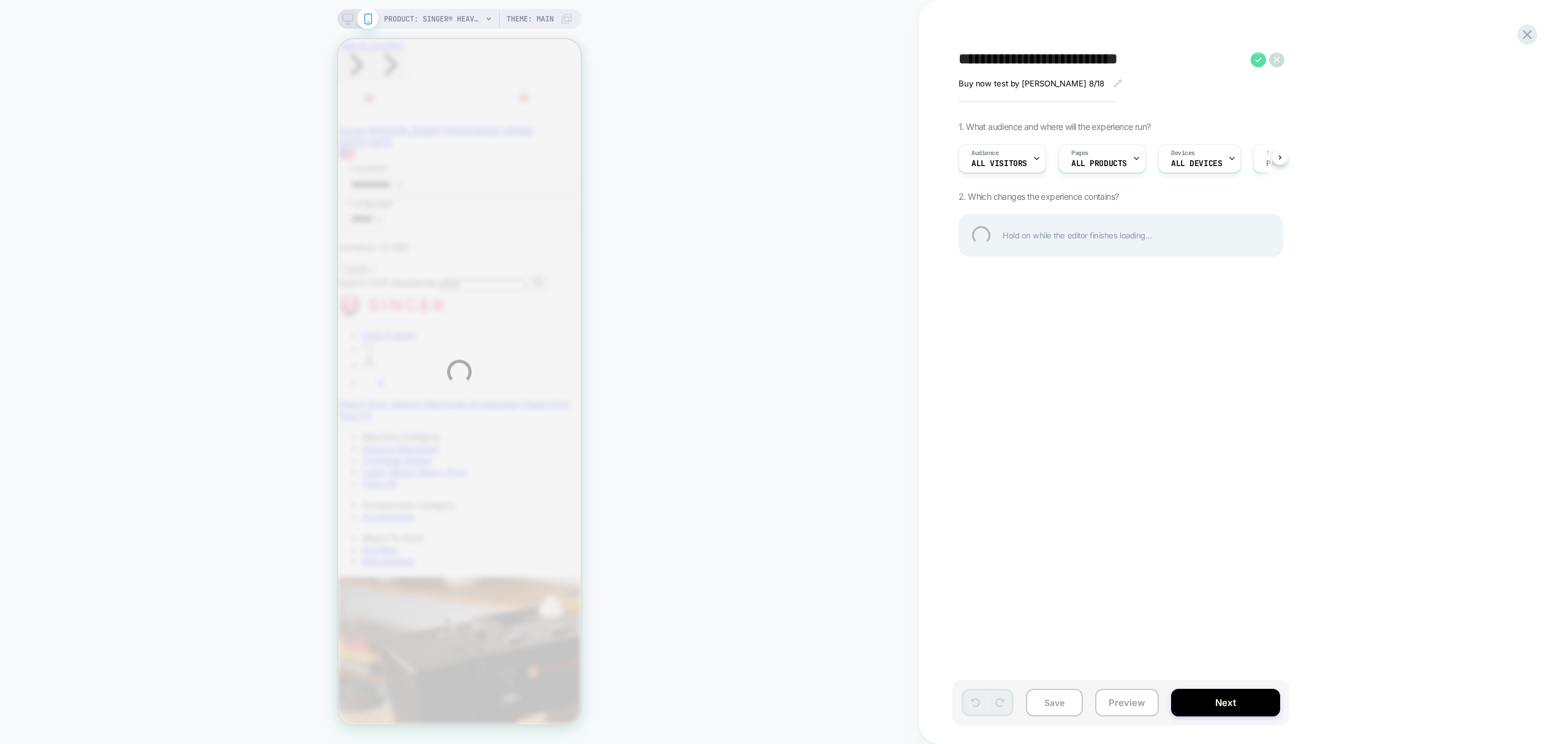
click at [1254, 55] on icon at bounding box center [1259, 60] width 15 height 15
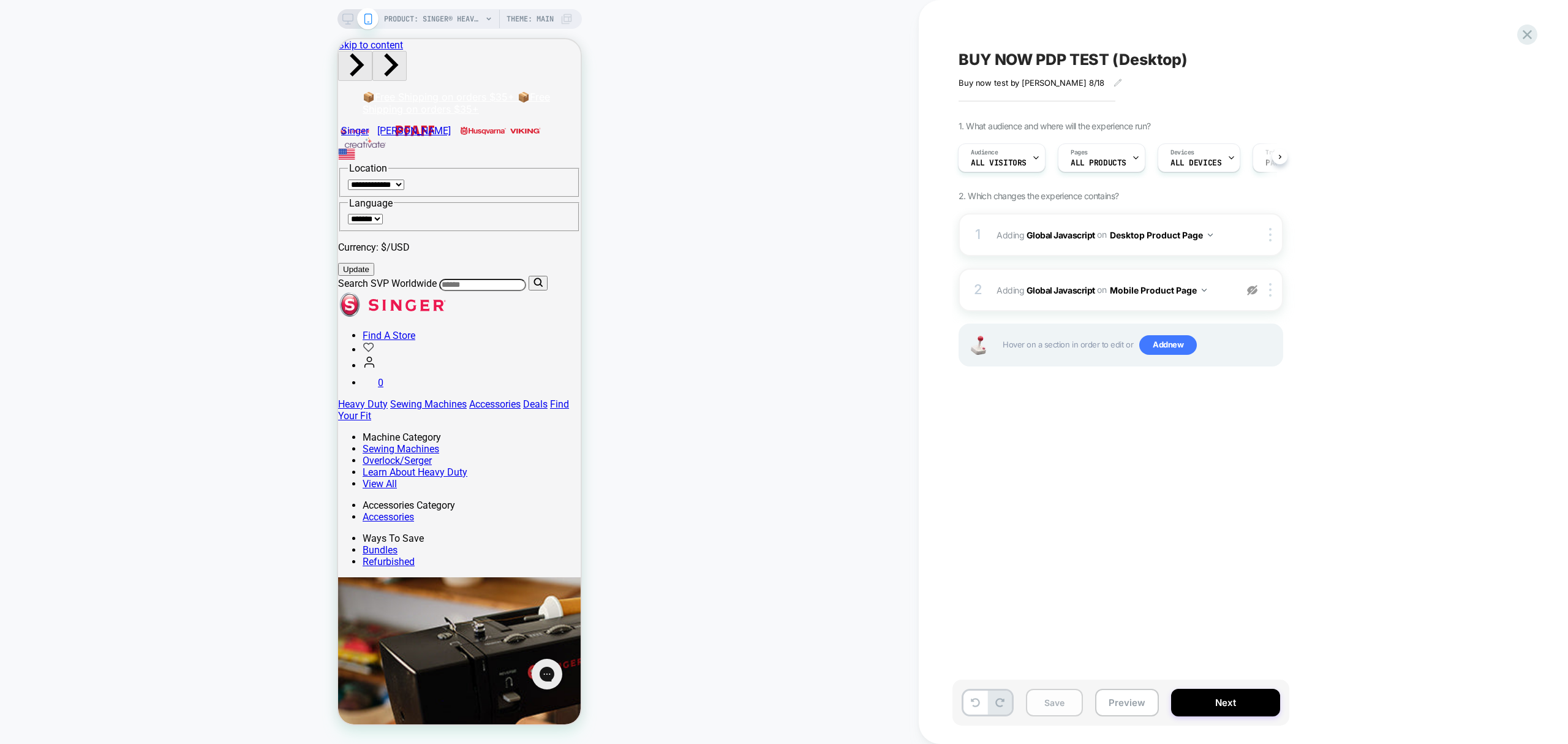
drag, startPoint x: 1056, startPoint y: 710, endPoint x: 1060, endPoint y: 700, distance: 10.8
click at [1053, 708] on button "Save" at bounding box center [1054, 702] width 57 height 27
click at [1521, 25] on div at bounding box center [1527, 34] width 25 height 25
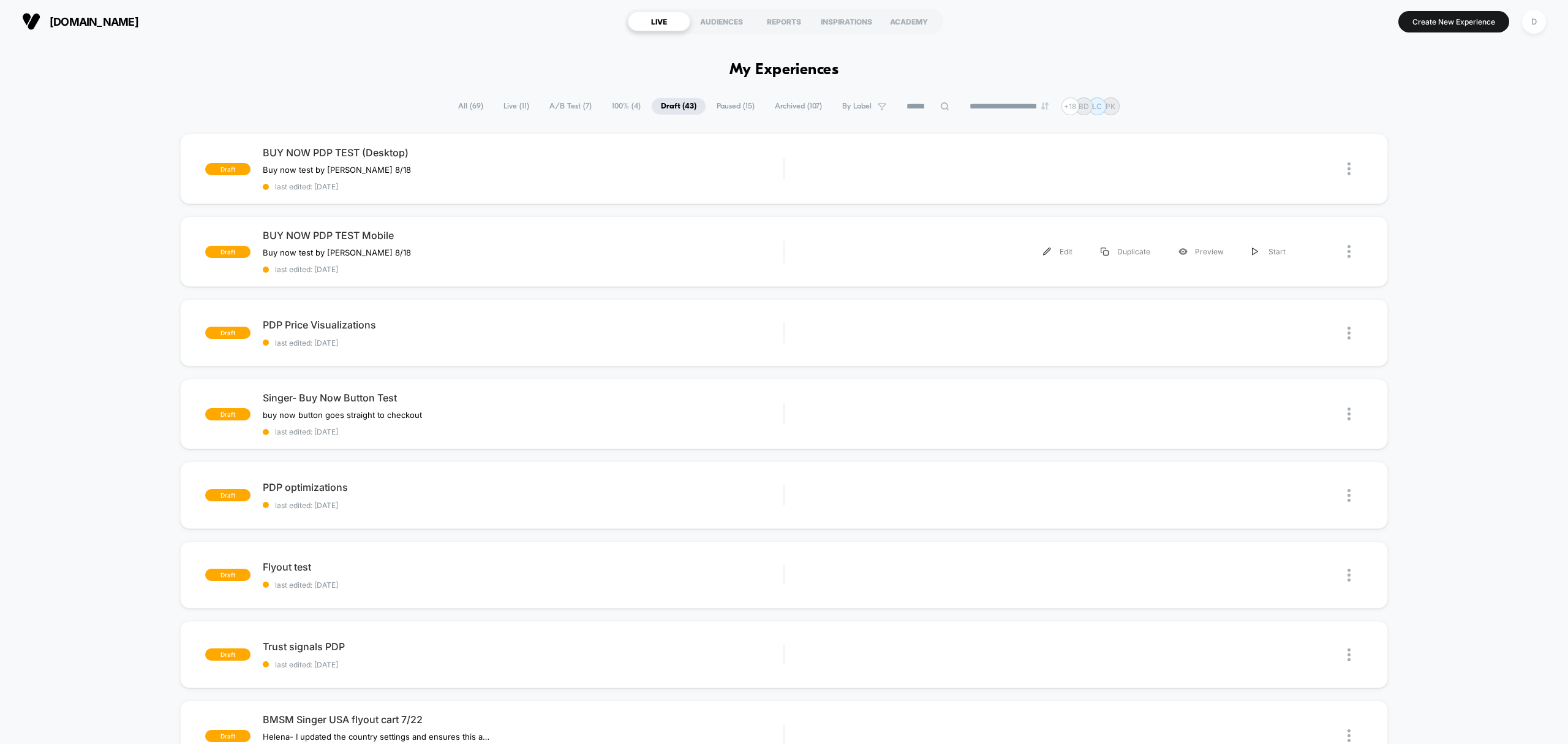
click at [1063, 251] on div "Edit" at bounding box center [1058, 251] width 57 height 27
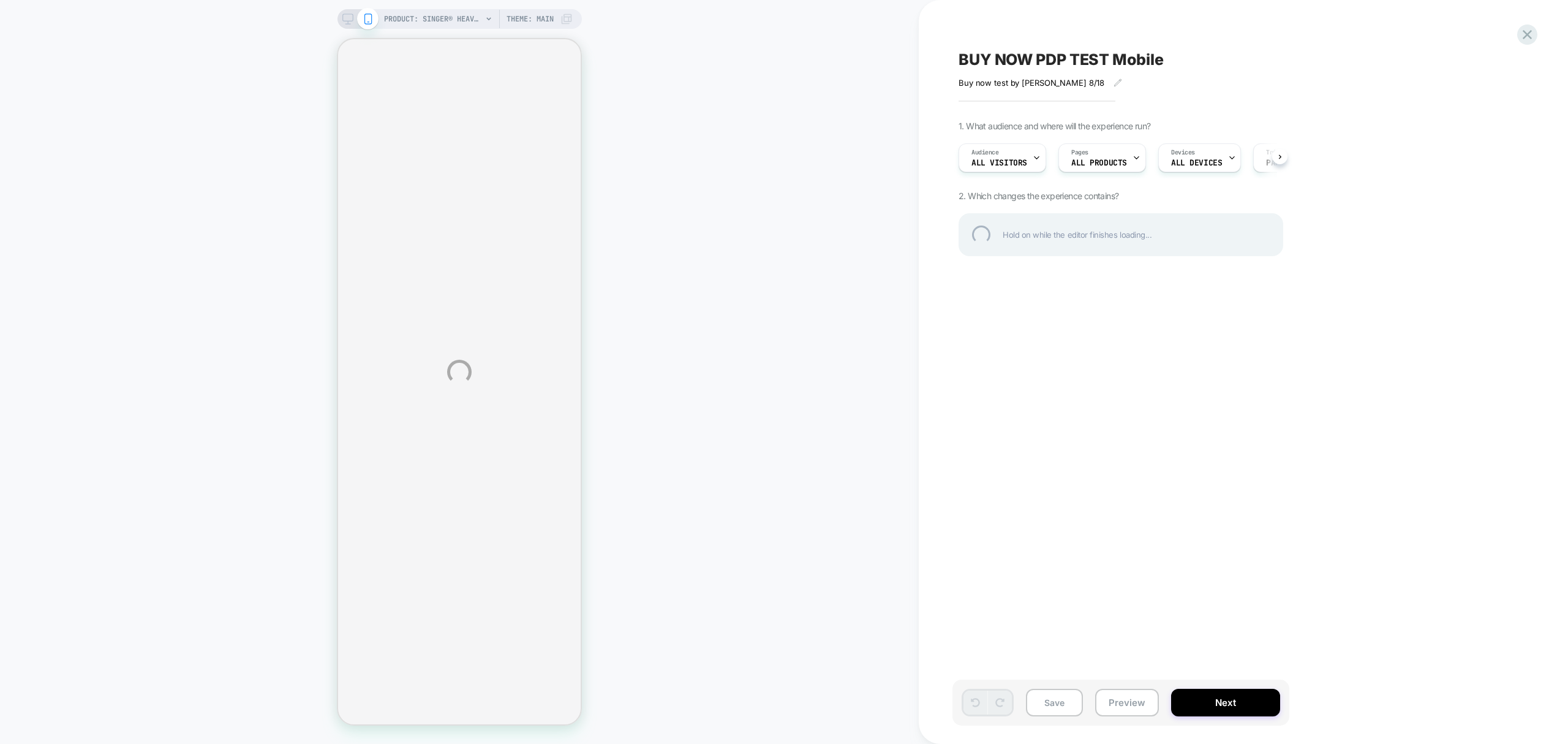
click at [1118, 60] on div "BUY NOW PDP TEST Mobile" at bounding box center [1182, 59] width 447 height 19
click at [1106, 62] on textarea "**********" at bounding box center [1091, 60] width 265 height 19
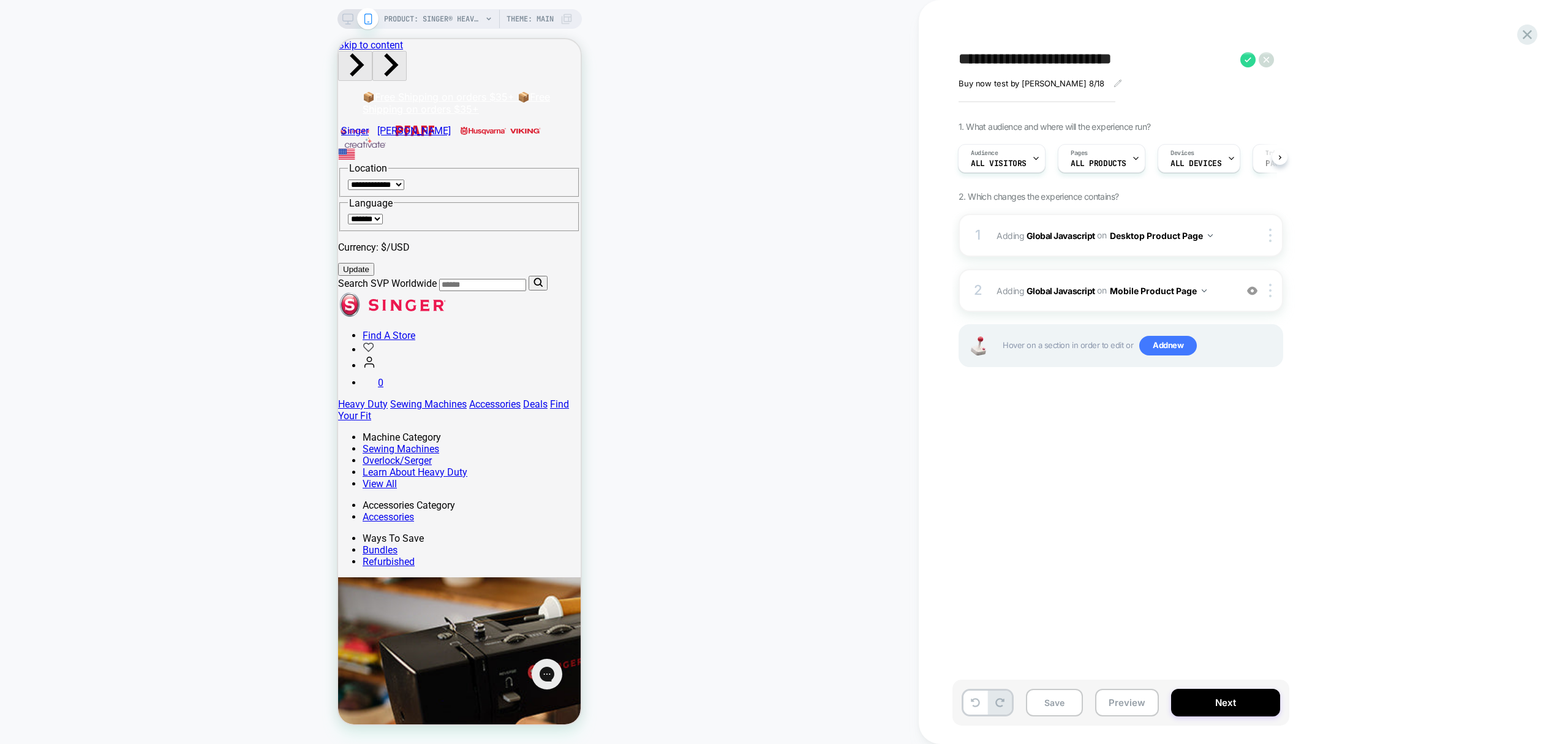
type textarea "**********"
drag, startPoint x: 348, startPoint y: 15, endPoint x: 359, endPoint y: 38, distance: 25.5
click at [347, 15] on icon at bounding box center [348, 19] width 11 height 11
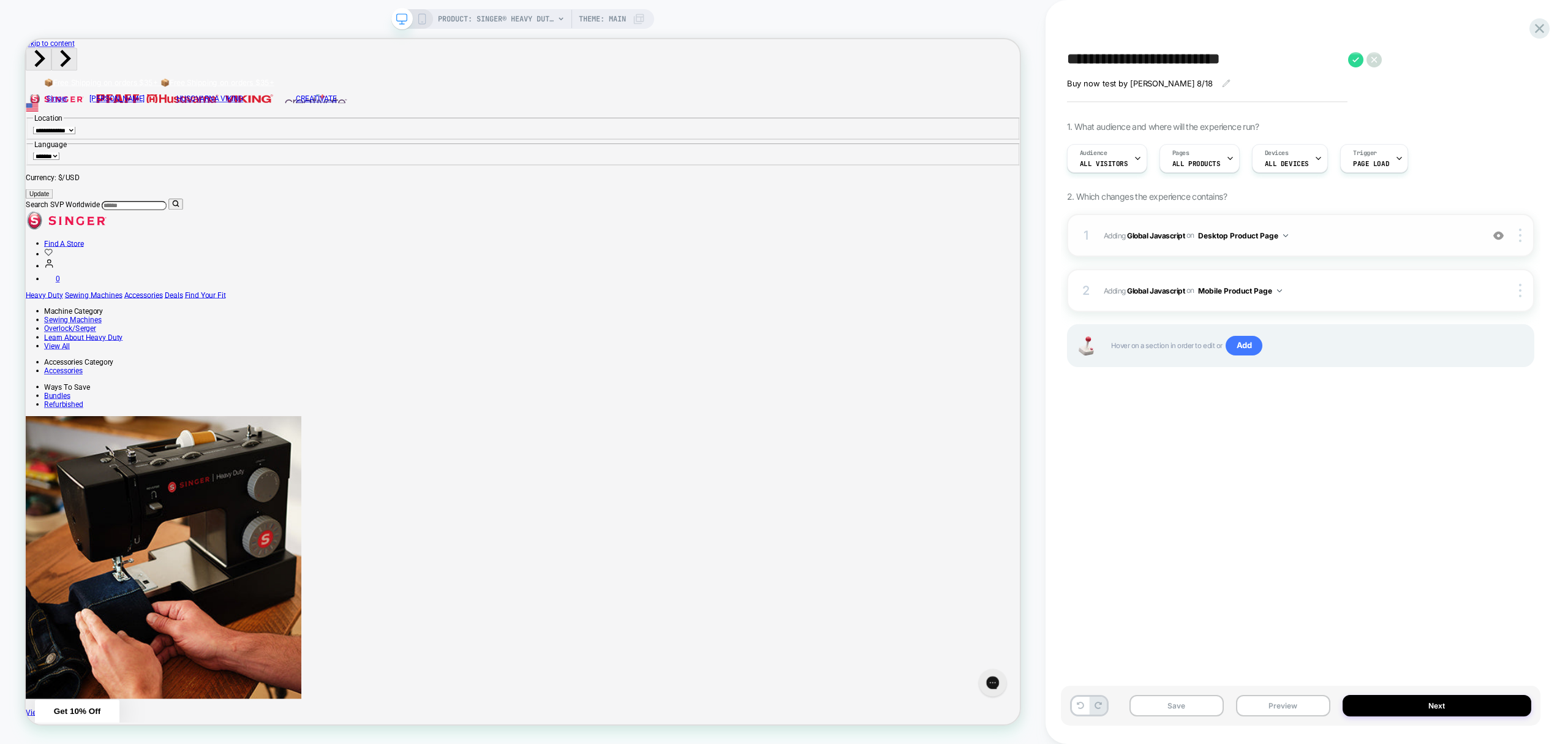
click at [1498, 231] on img at bounding box center [1498, 235] width 10 height 10
drag, startPoint x: 422, startPoint y: 21, endPoint x: 431, endPoint y: 34, distance: 15.8
click at [418, 19] on icon at bounding box center [422, 19] width 11 height 11
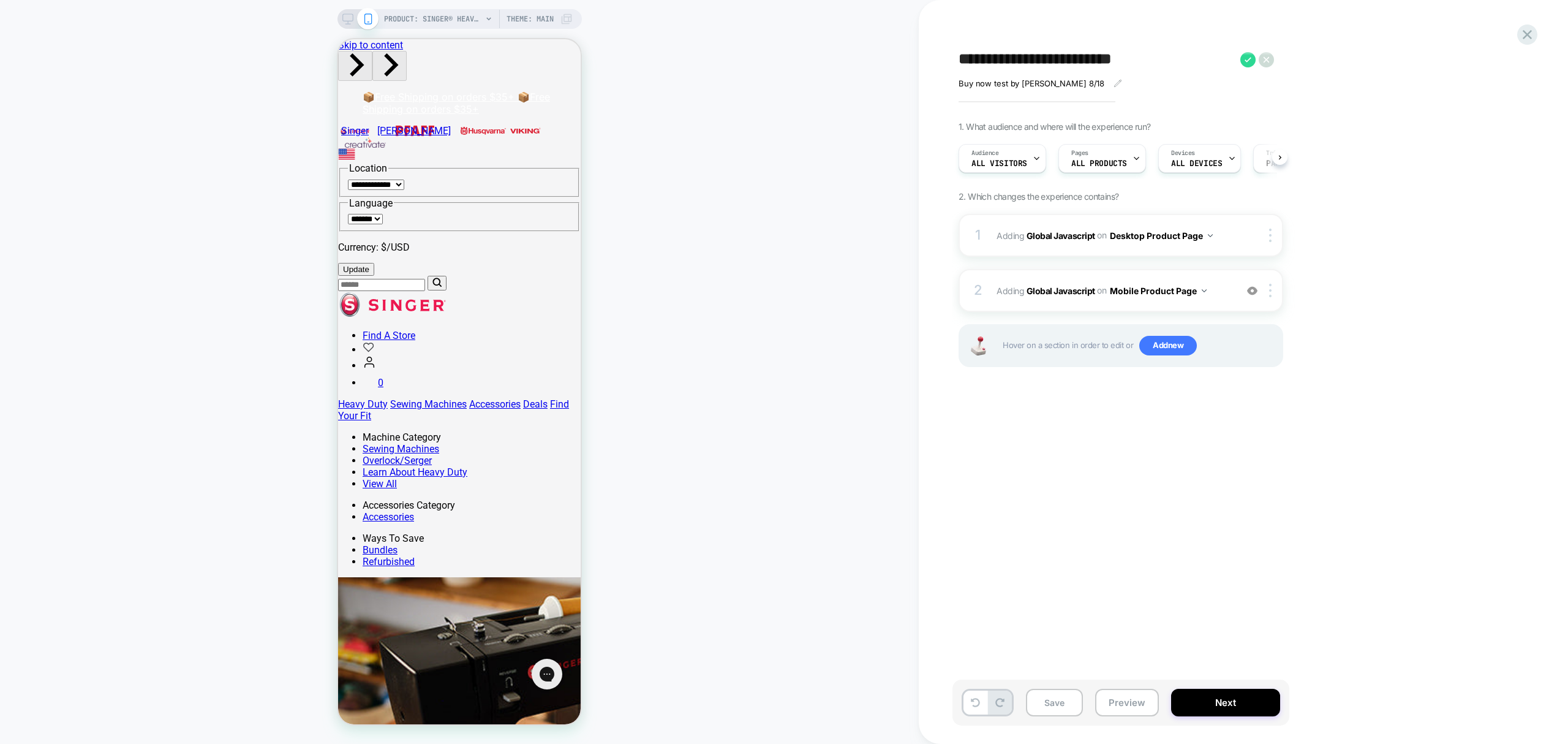
scroll to position [0, 1]
click at [351, 19] on icon at bounding box center [348, 19] width 11 height 11
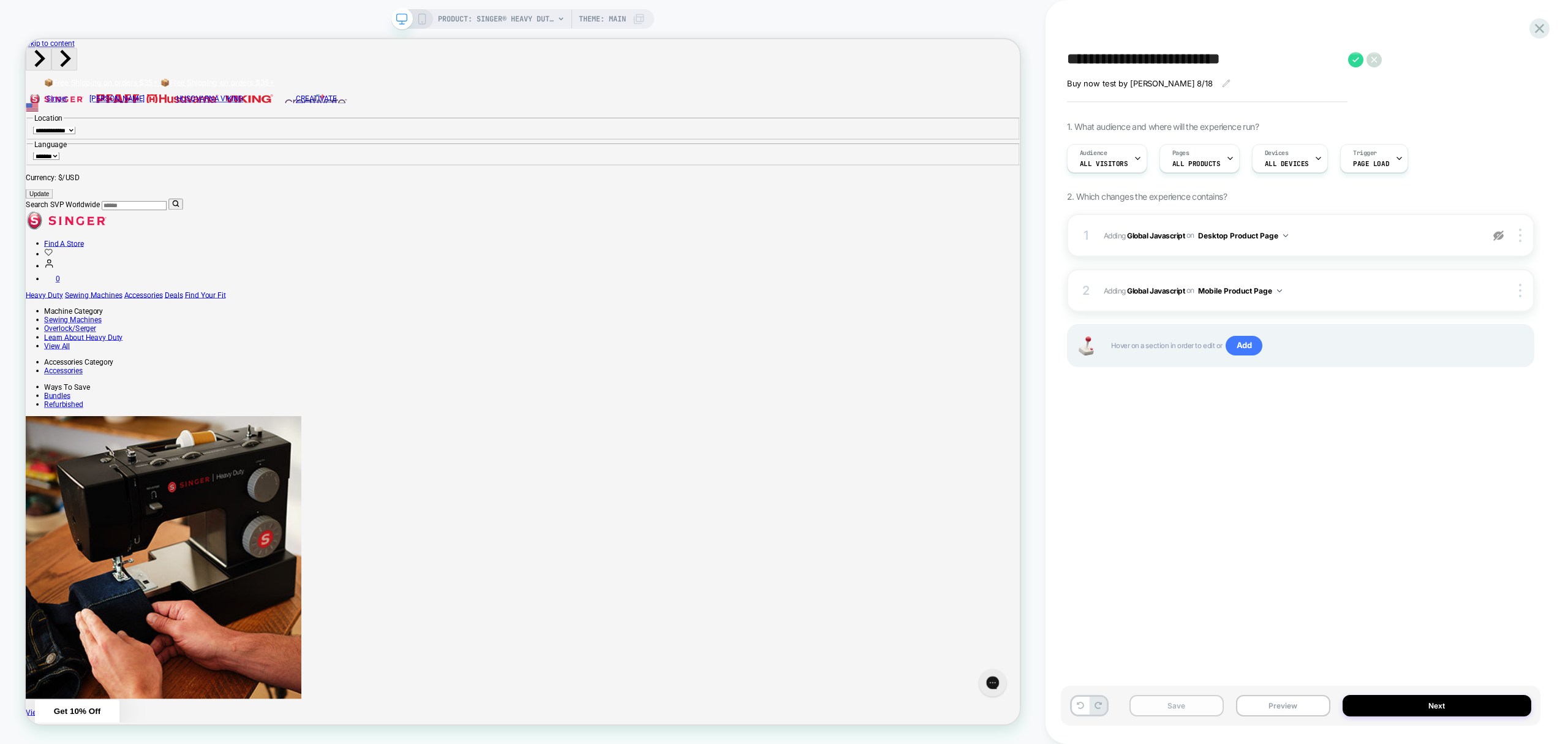
drag, startPoint x: 1180, startPoint y: 704, endPoint x: 1192, endPoint y: 711, distance: 13.9
click at [1182, 706] on button "Save" at bounding box center [1177, 706] width 94 height 22
click at [1356, 56] on icon at bounding box center [1356, 60] width 15 height 15
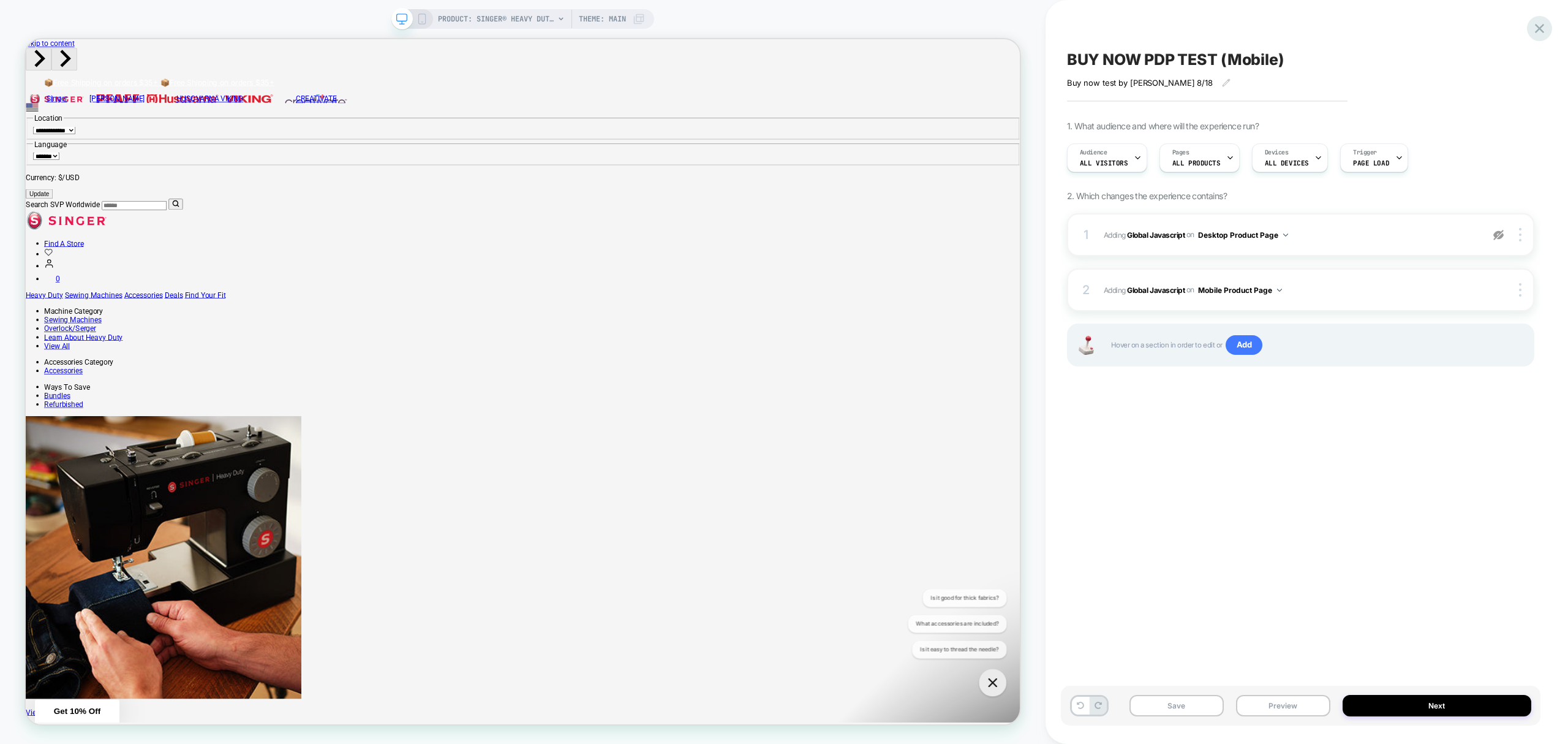
click at [1542, 29] on icon at bounding box center [1540, 29] width 17 height 17
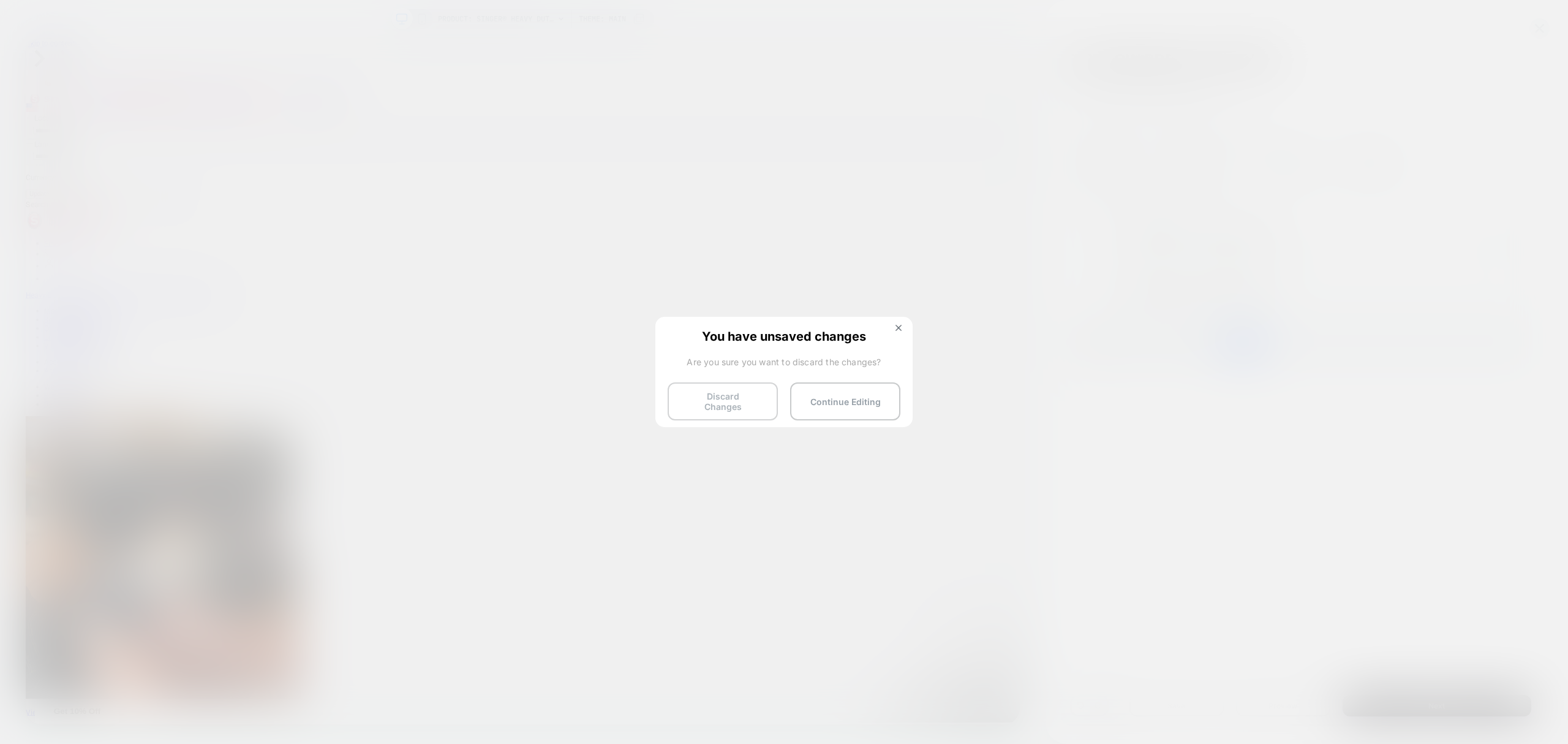
click at [732, 403] on button "Discard Changes" at bounding box center [723, 401] width 110 height 38
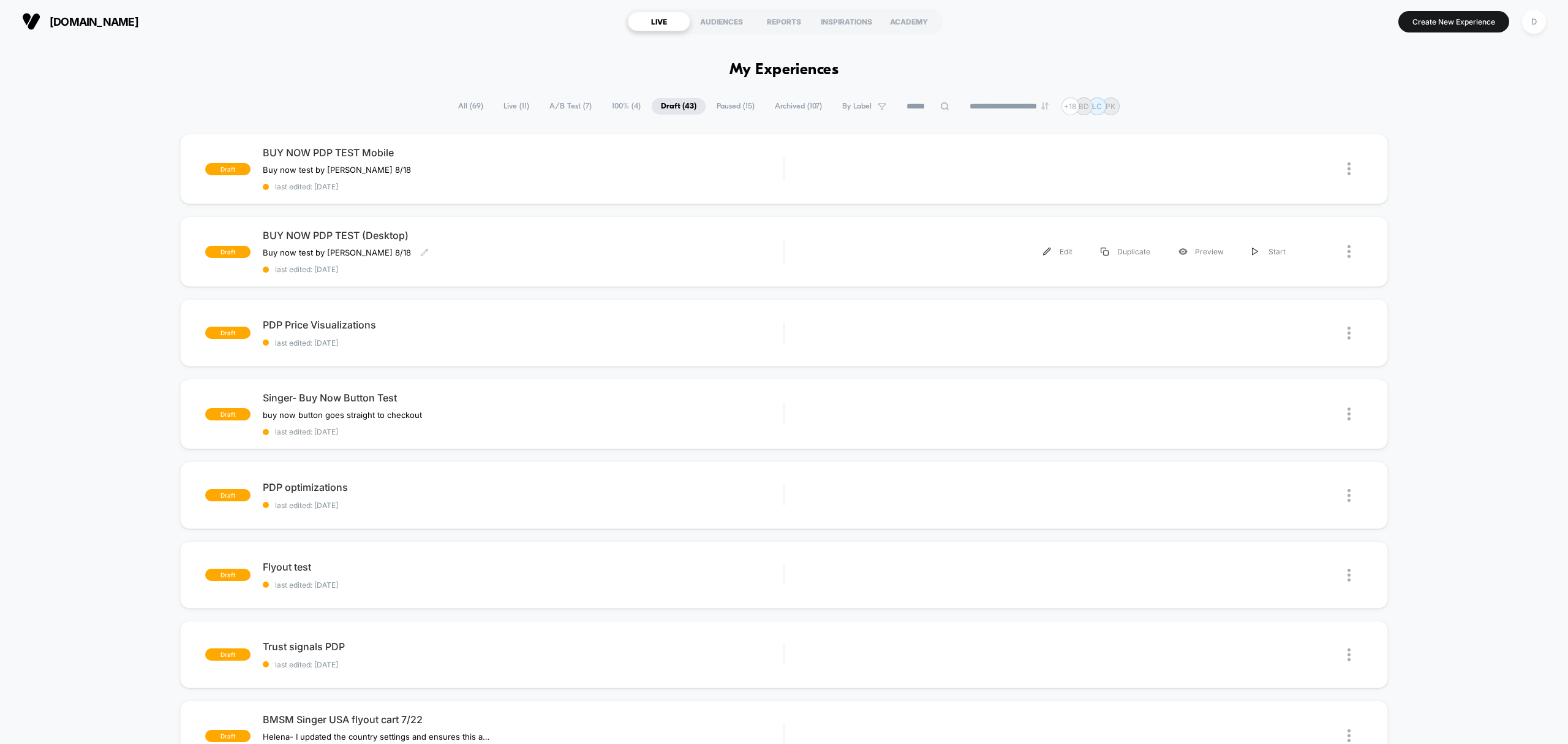
click at [446, 270] on span "last edited: [DATE]" at bounding box center [523, 269] width 521 height 9
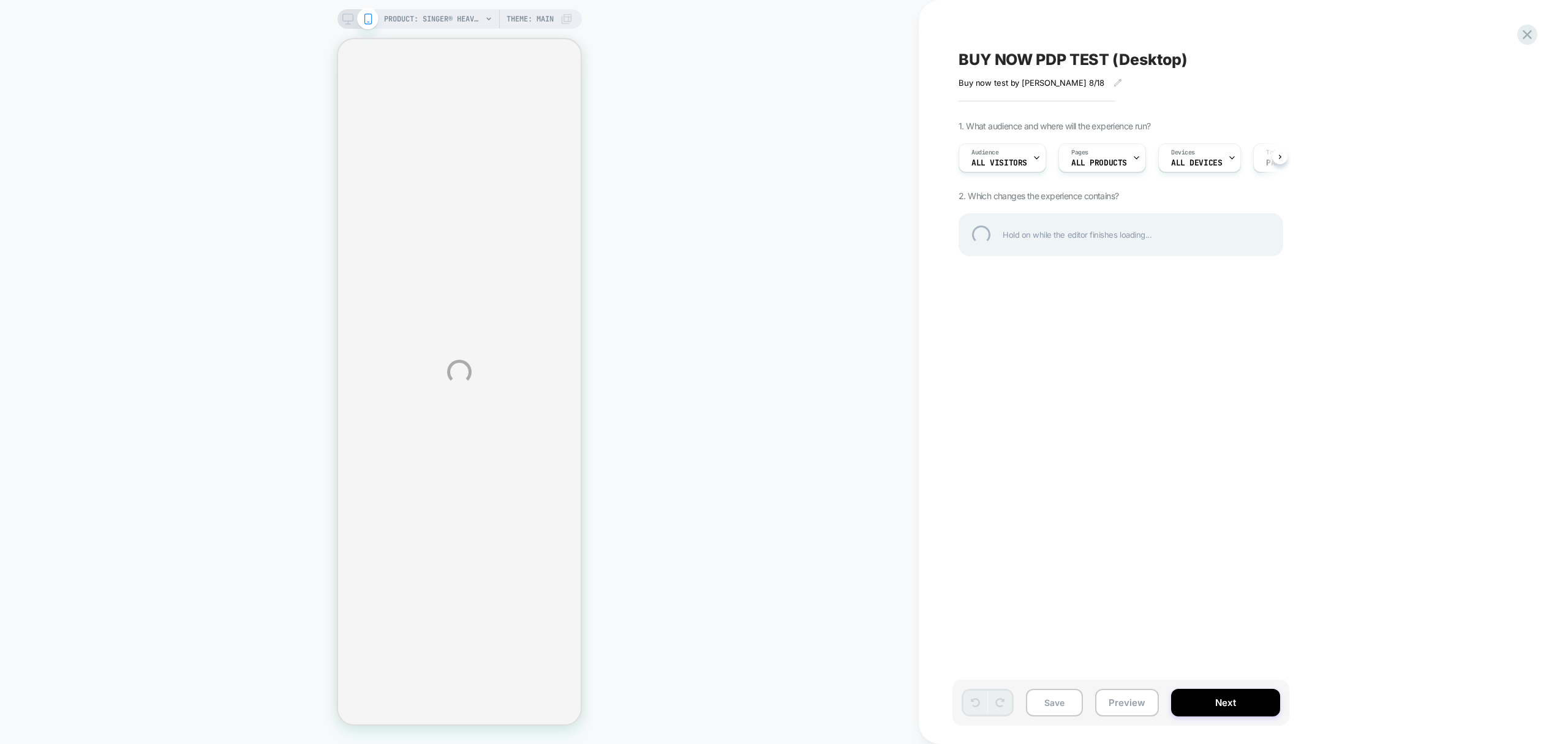
click at [348, 20] on div "PRODUCT: SINGER® Heavy Duty 4452 Rosewater Pink Sewing Machine PRODUCT: SINGER®…" at bounding box center [784, 372] width 1568 height 744
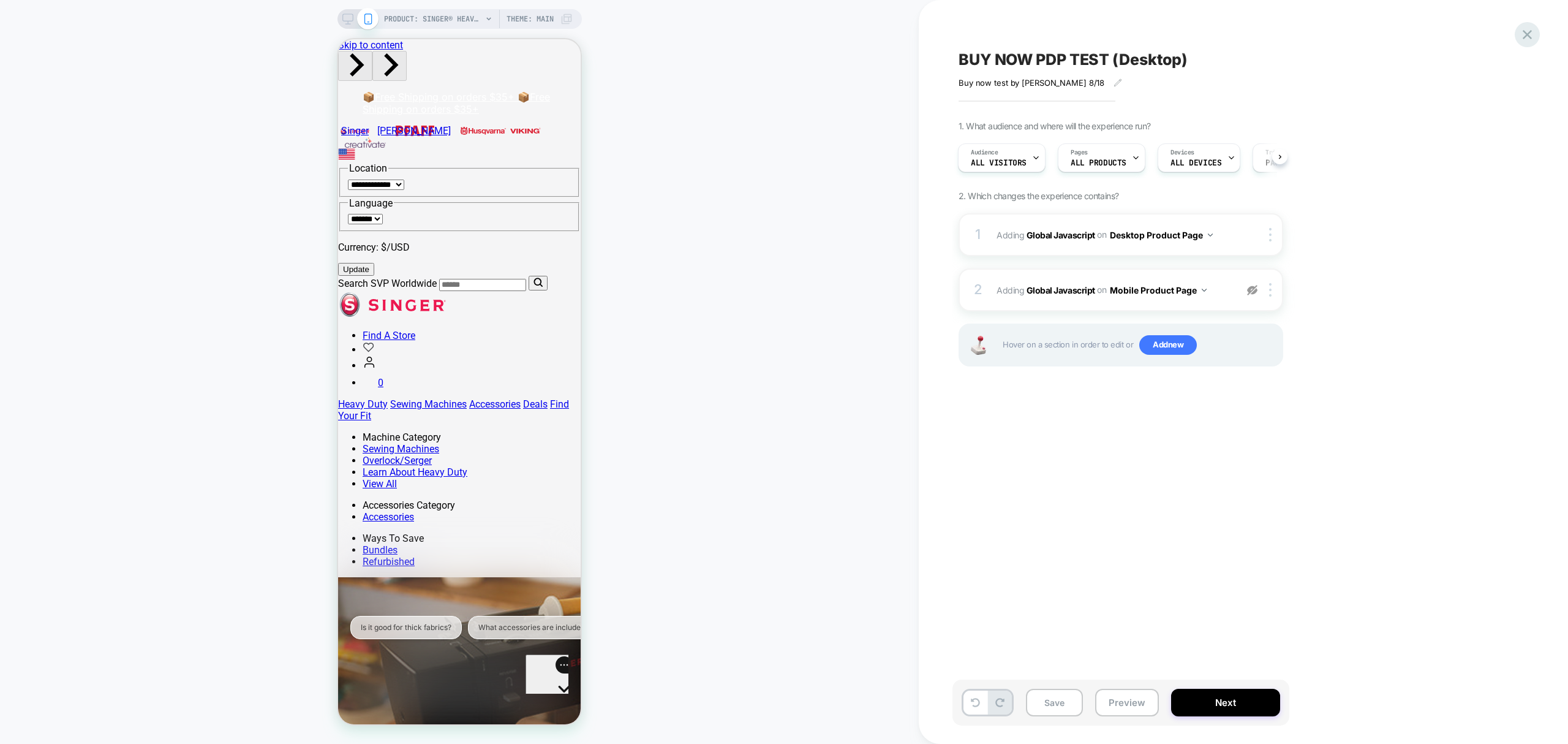
click at [1532, 34] on icon at bounding box center [1528, 34] width 17 height 17
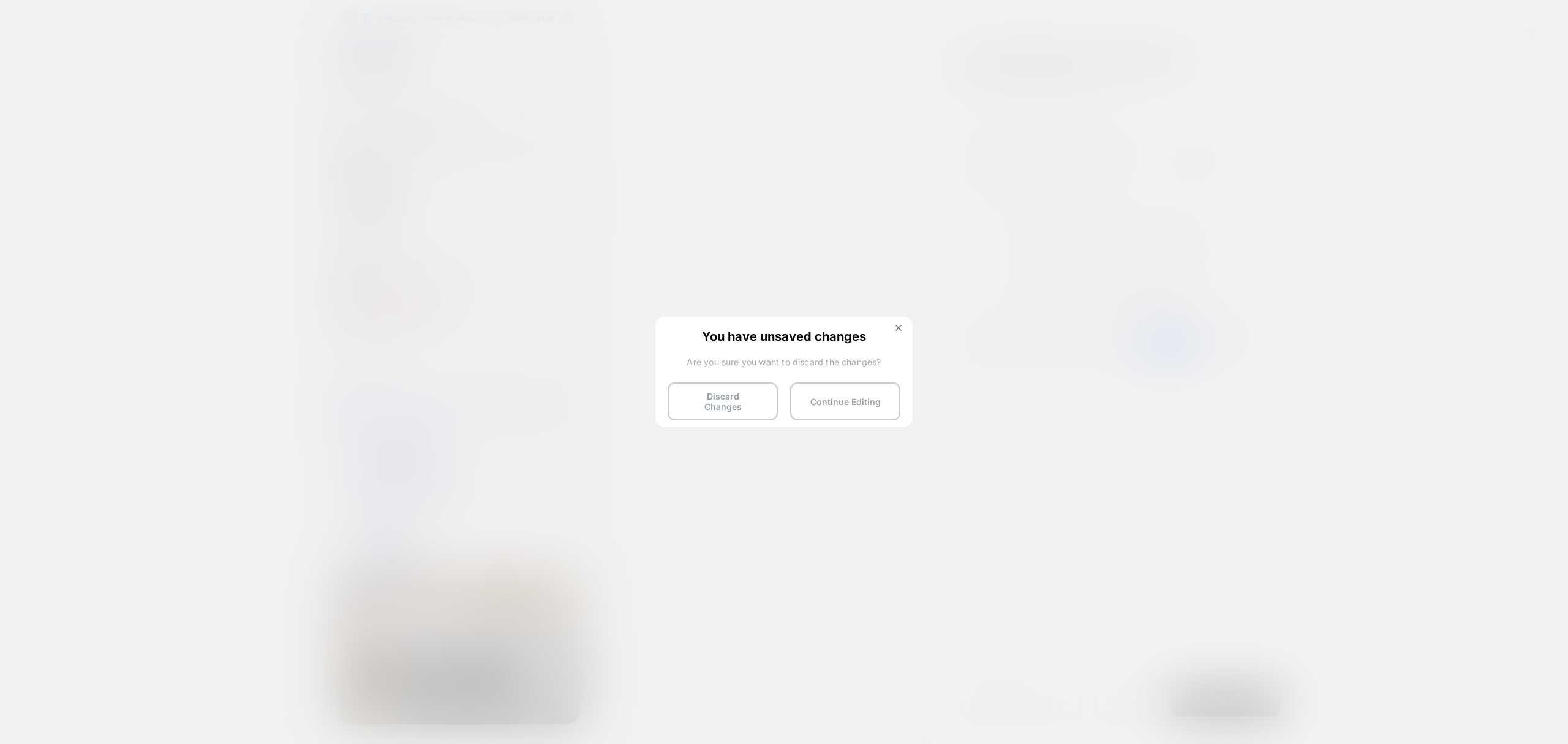
drag, startPoint x: 757, startPoint y: 385, endPoint x: 749, endPoint y: 392, distance: 10.6
click at [755, 385] on button "Discard Changes" at bounding box center [723, 401] width 110 height 38
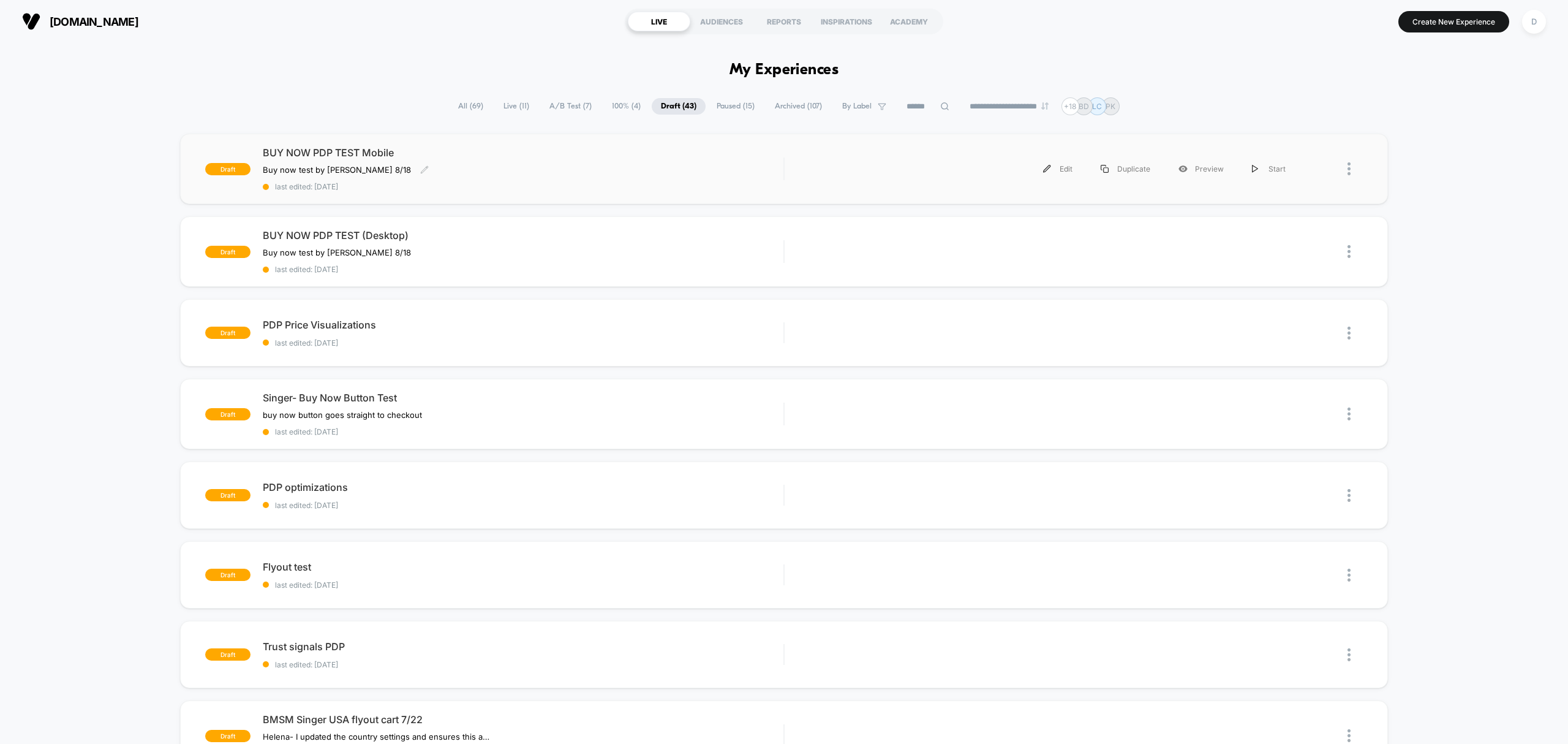
click at [432, 182] on span "last edited: [DATE]" at bounding box center [523, 186] width 521 height 9
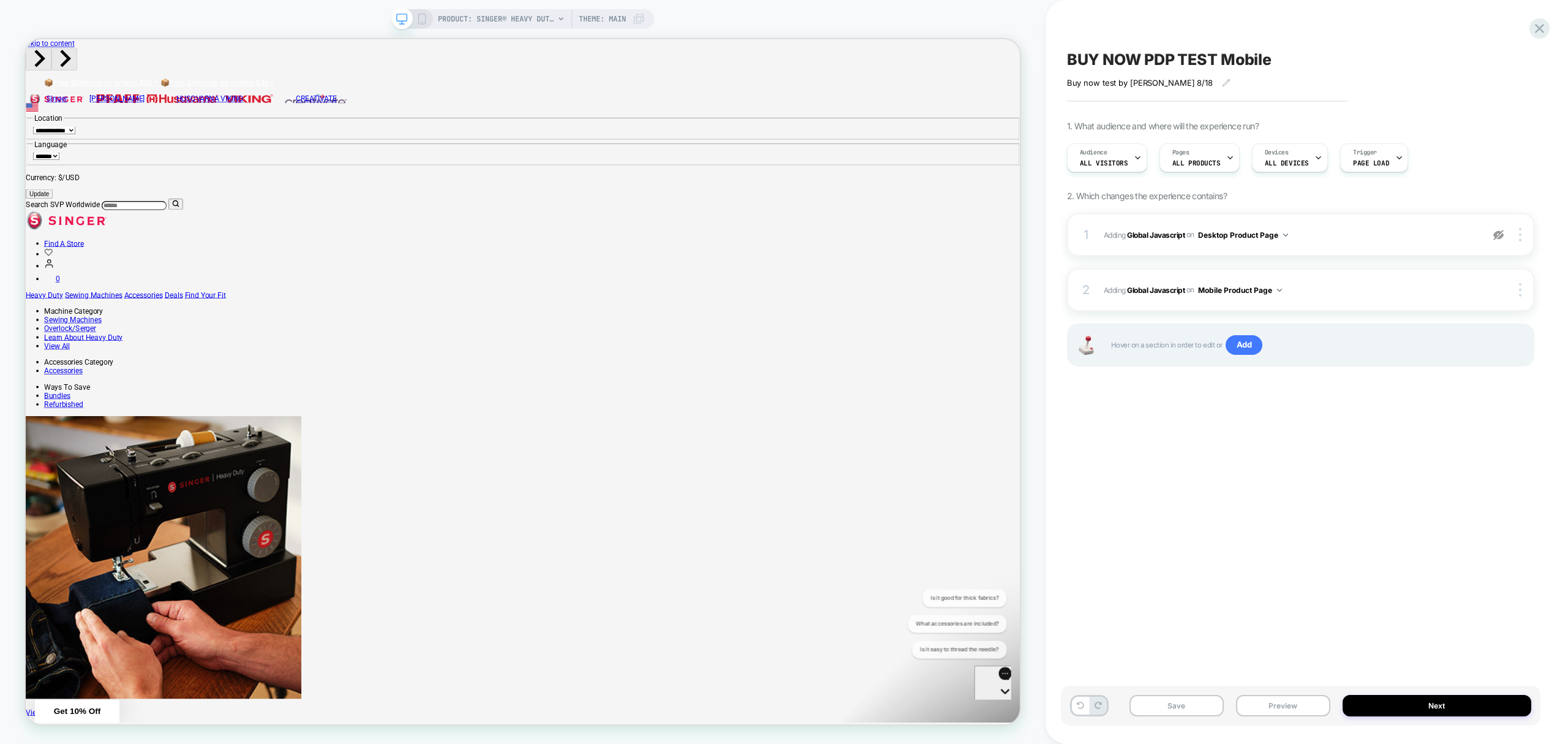
click at [1272, 60] on span "BUY NOW PDP TEST Mobile" at bounding box center [1169, 59] width 205 height 19
type textarea "**********"
click at [1353, 64] on icon at bounding box center [1356, 60] width 15 height 15
